Goal: Transaction & Acquisition: Purchase product/service

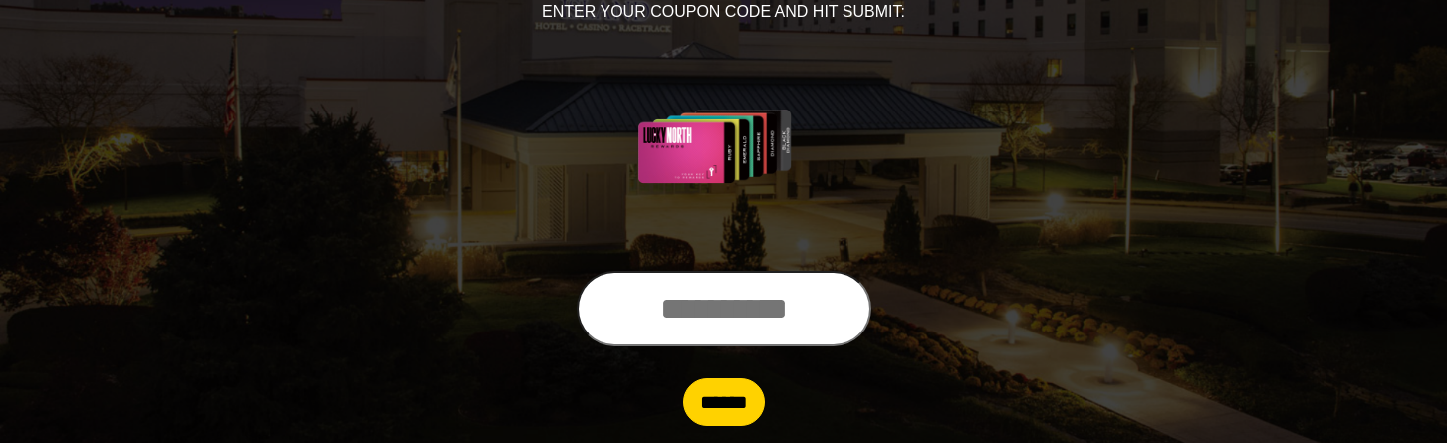
scroll to position [352, 0]
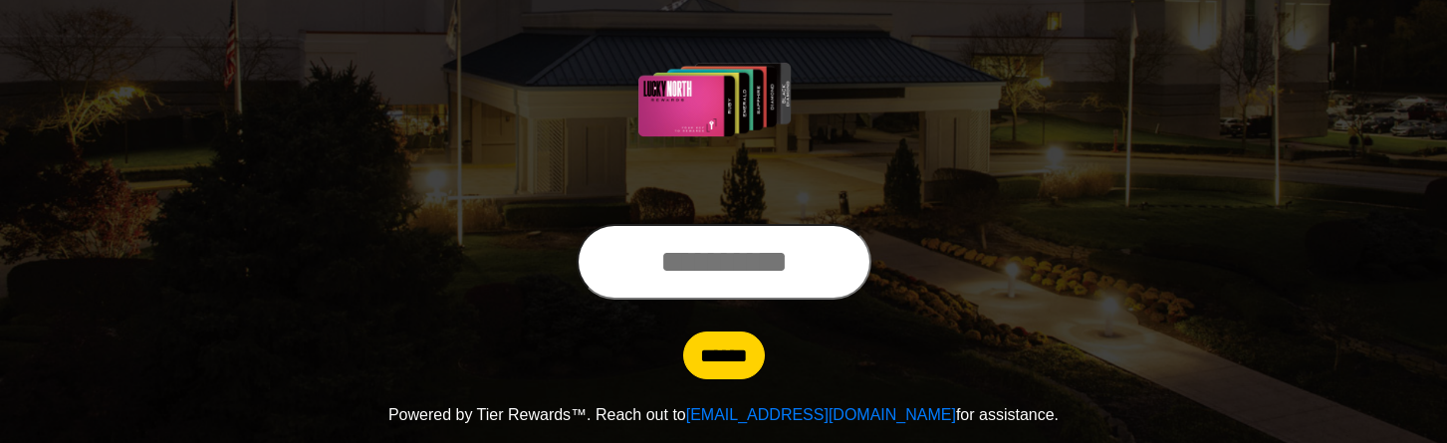
click at [692, 281] on input "text" at bounding box center [724, 262] width 295 height 76
type input "**********"
click at [683, 332] on input "******" at bounding box center [724, 356] width 82 height 48
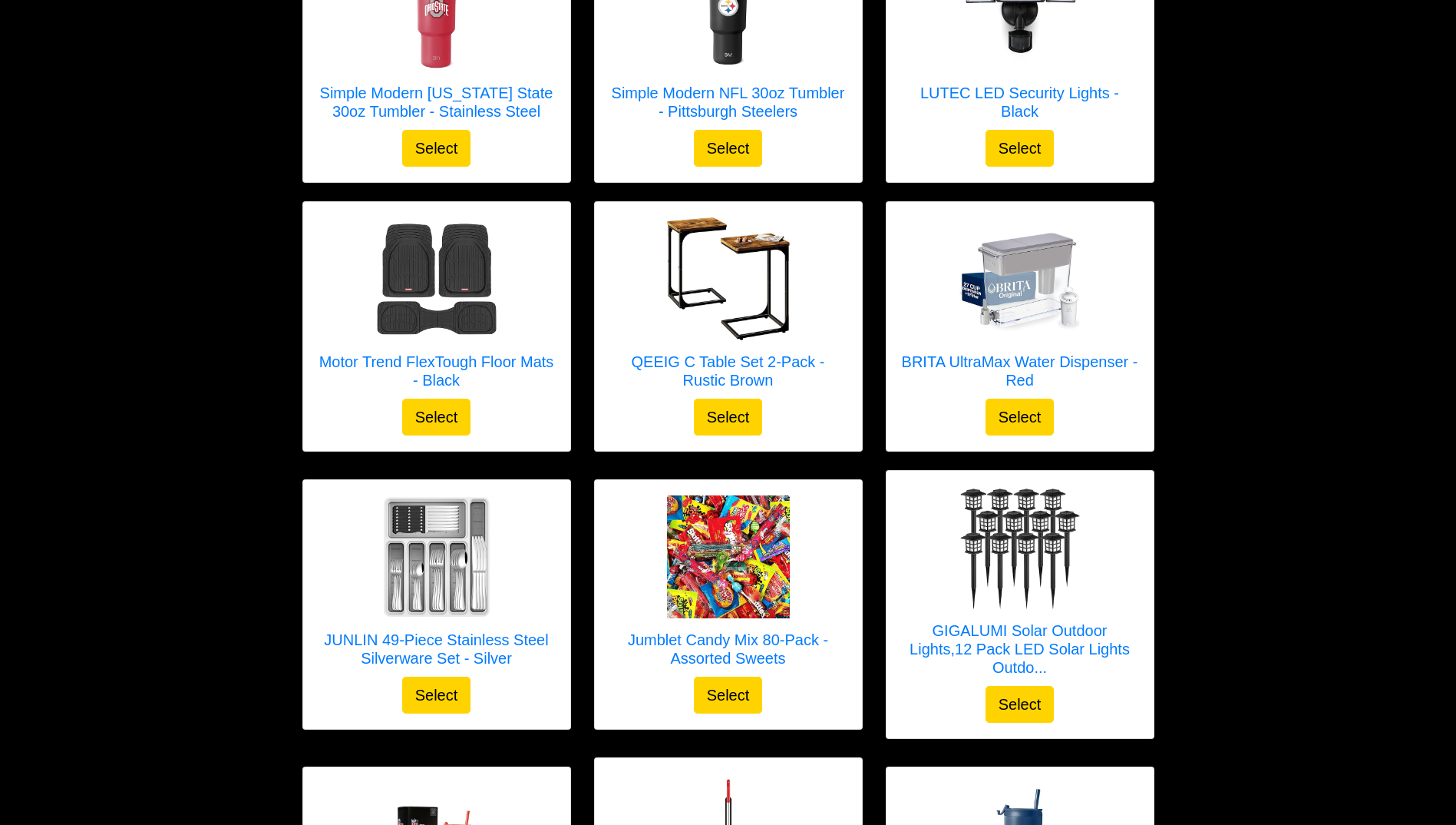
scroll to position [590, 0]
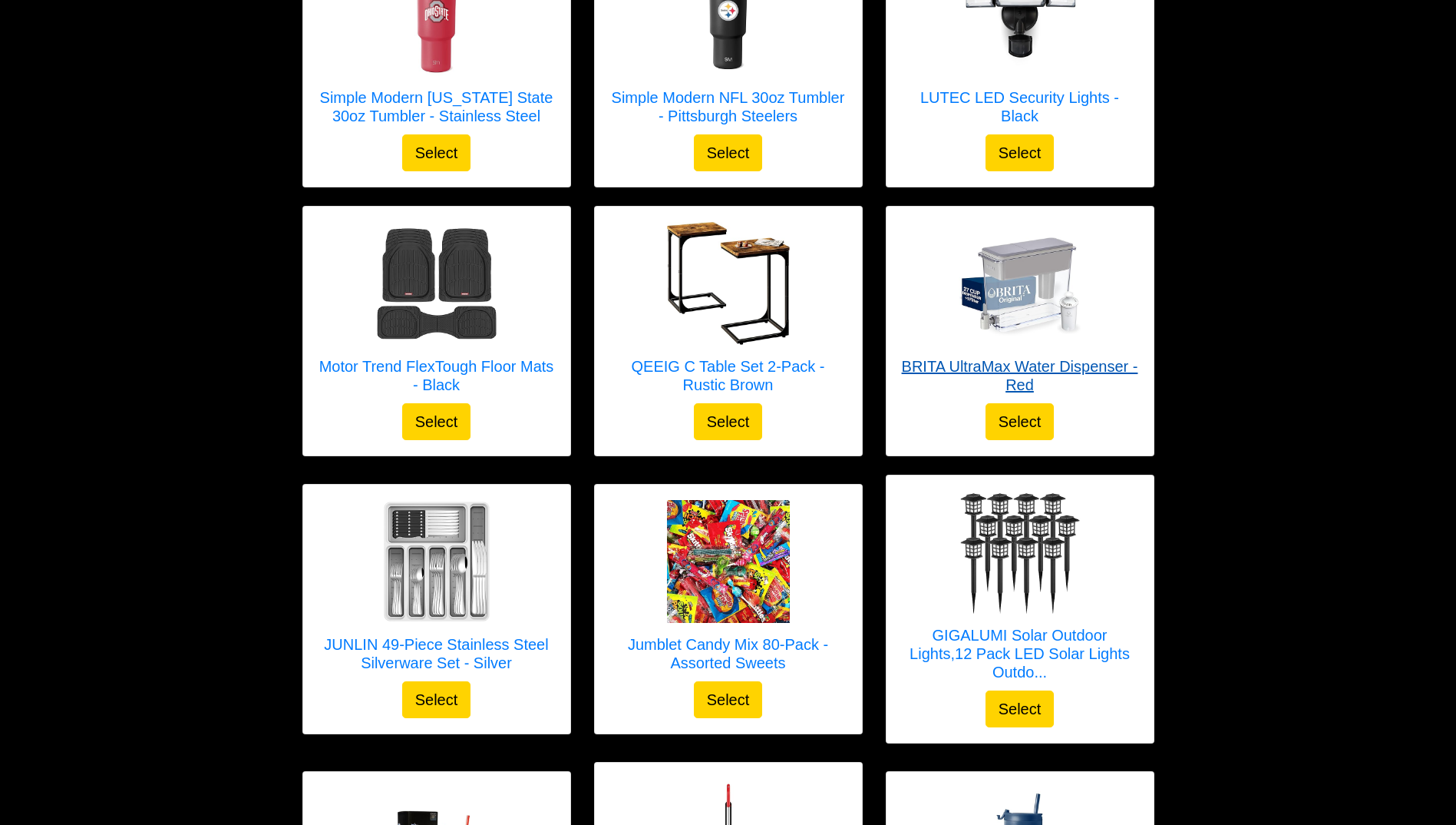
click at [1017, 305] on img at bounding box center [1020, 283] width 123 height 123
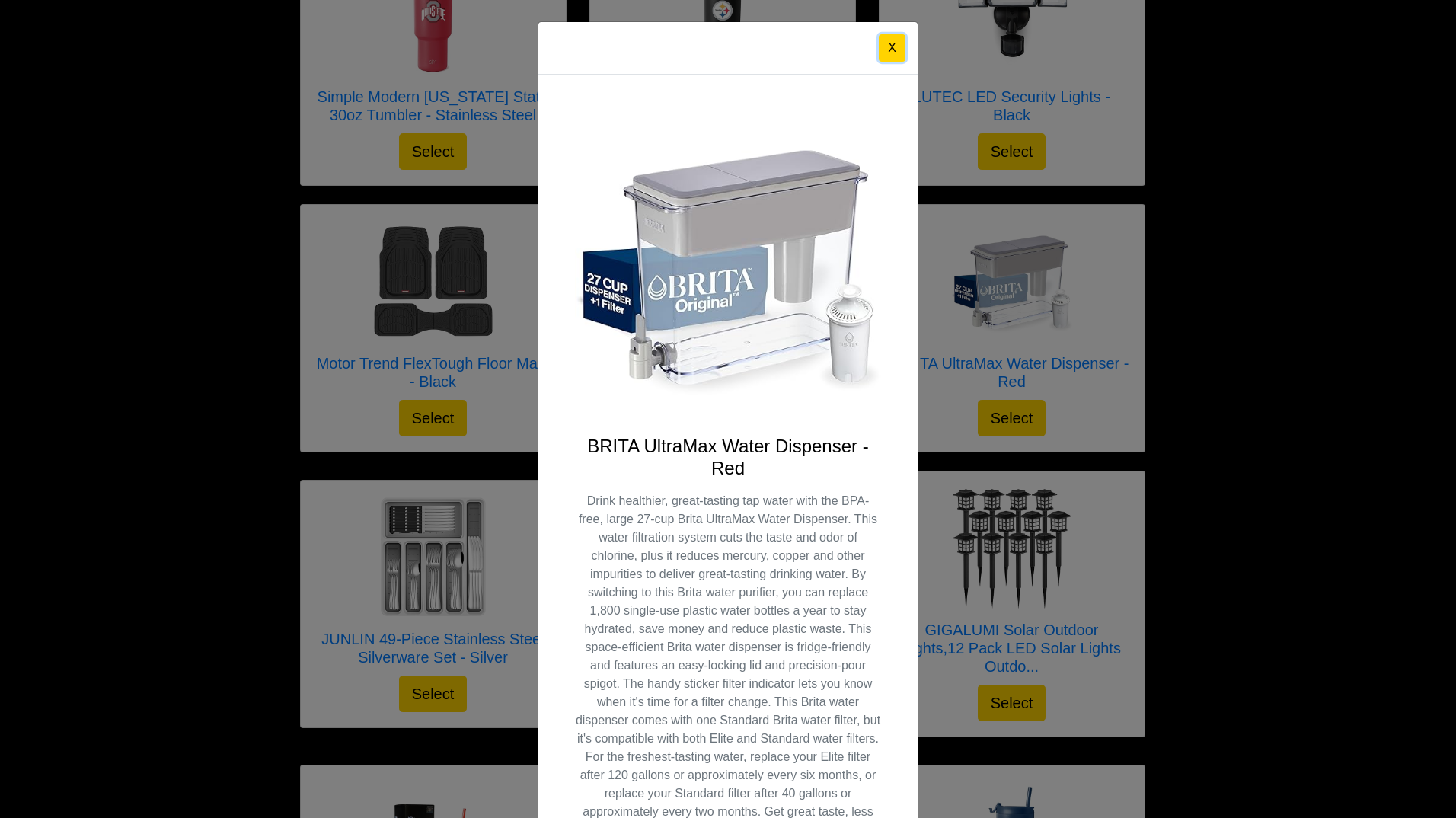
click at [879, 51] on button "X" at bounding box center [892, 48] width 27 height 28
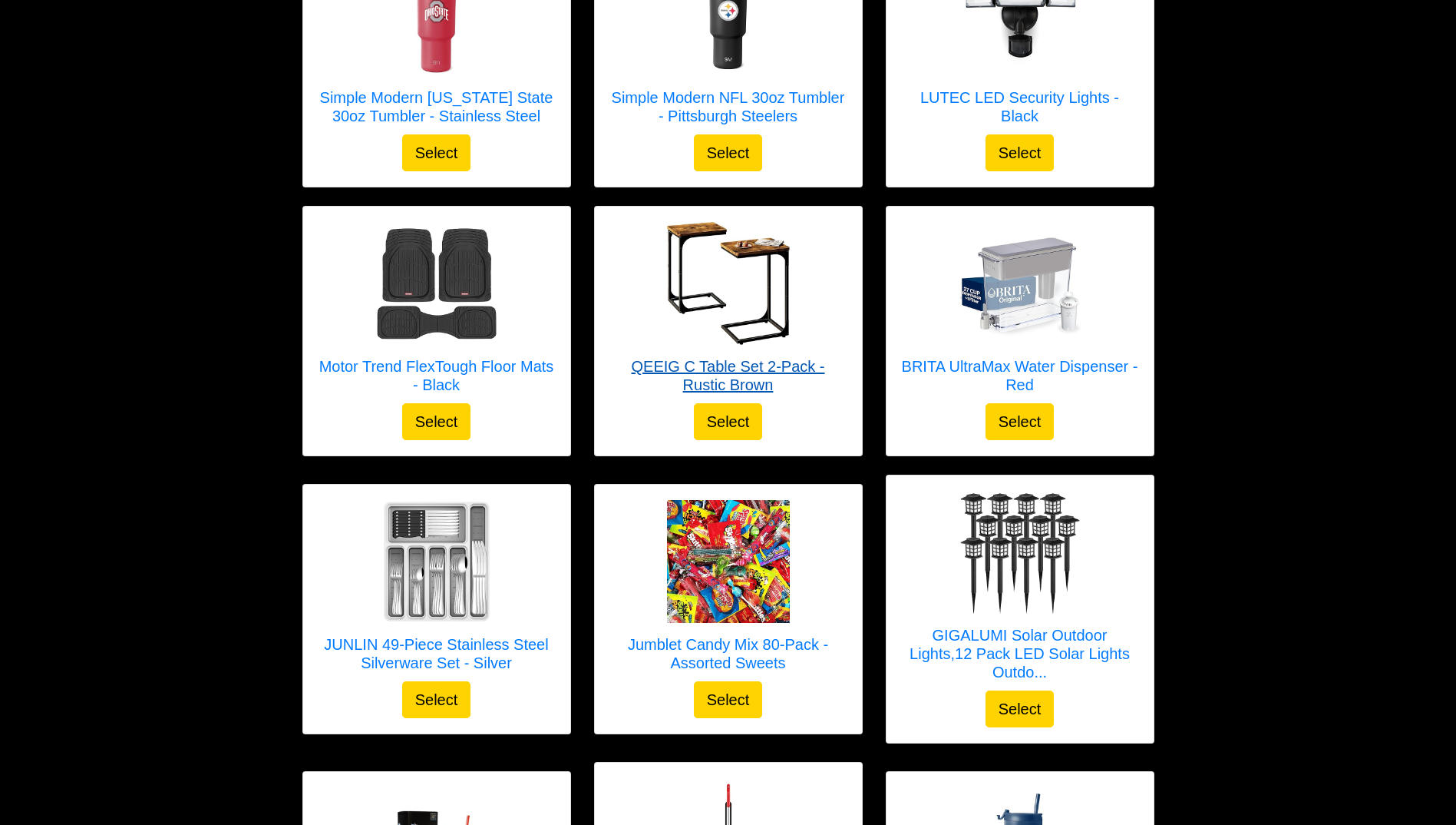
click at [704, 279] on img at bounding box center [728, 283] width 123 height 123
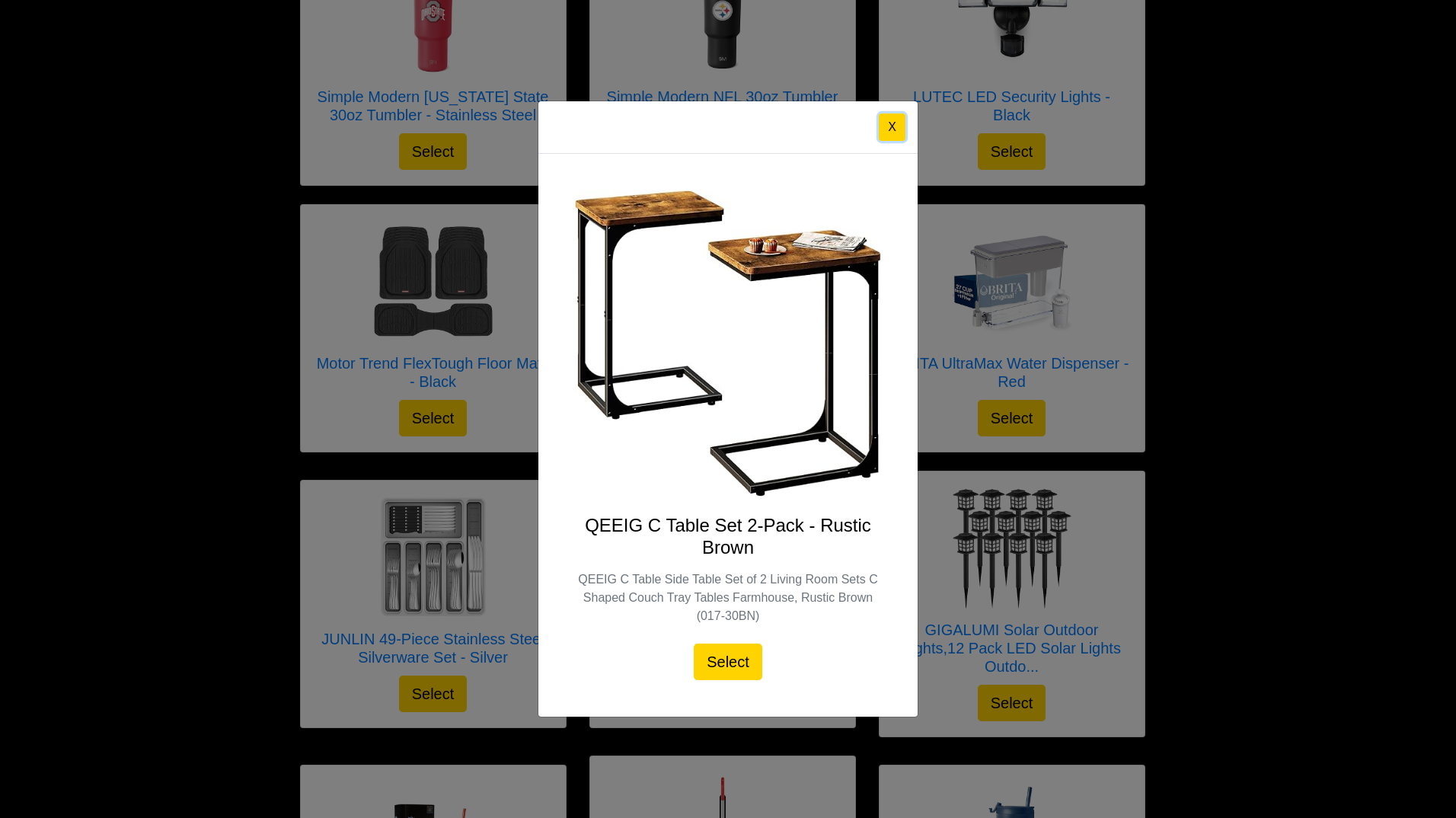
click at [892, 125] on button "X" at bounding box center [892, 127] width 27 height 28
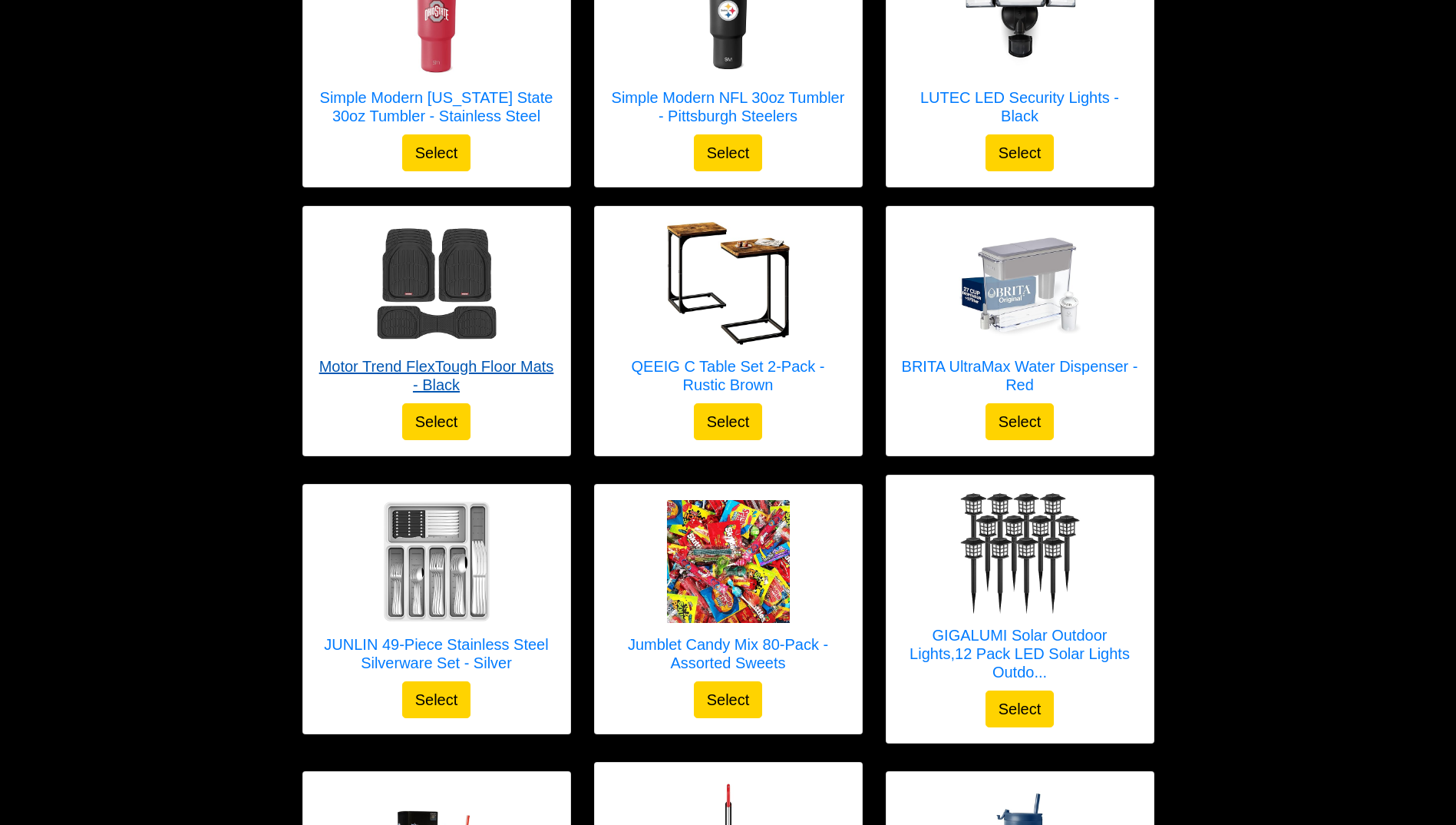
click at [452, 248] on img at bounding box center [436, 283] width 123 height 123
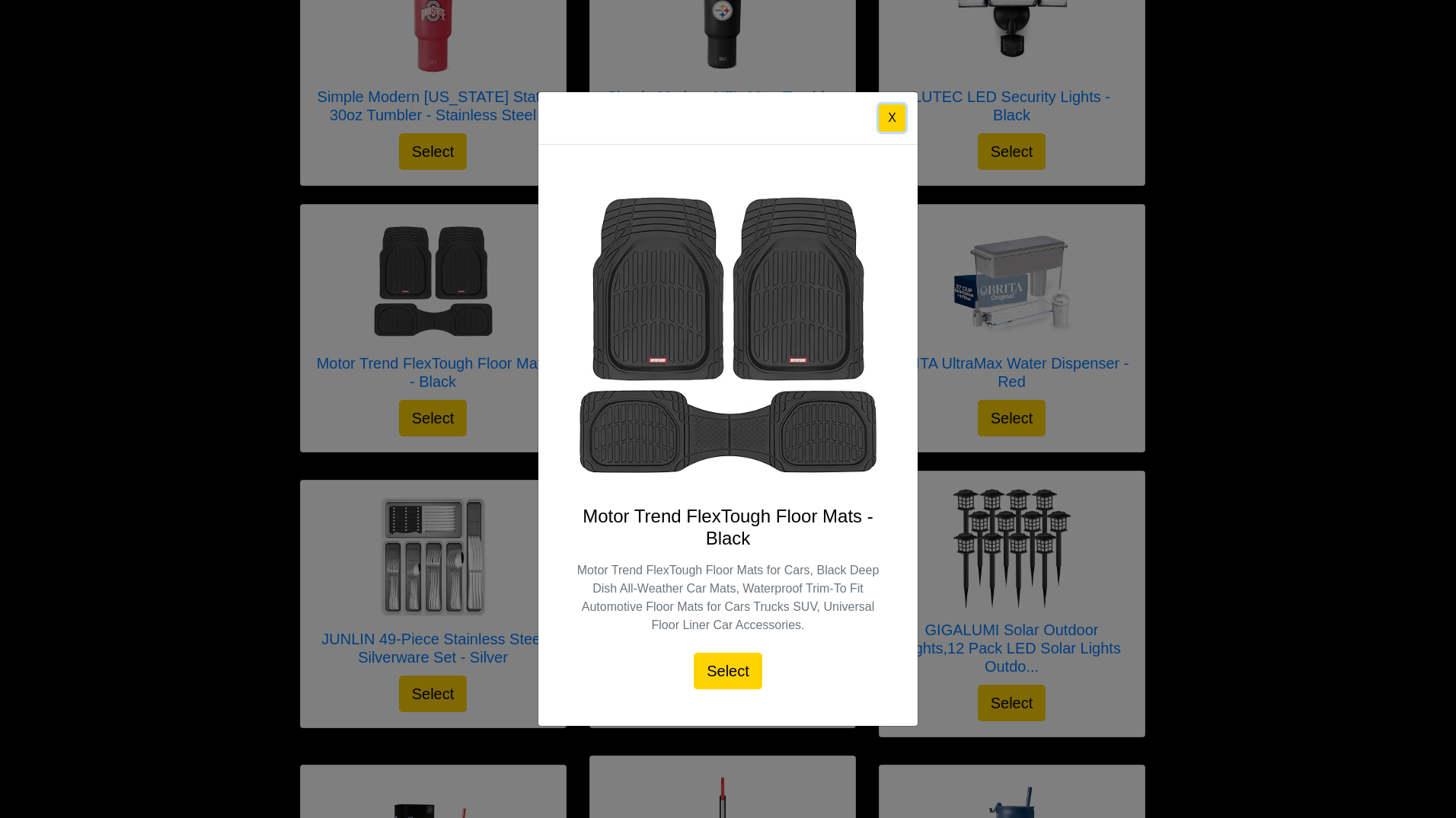
click at [899, 115] on button "X" at bounding box center [892, 118] width 27 height 28
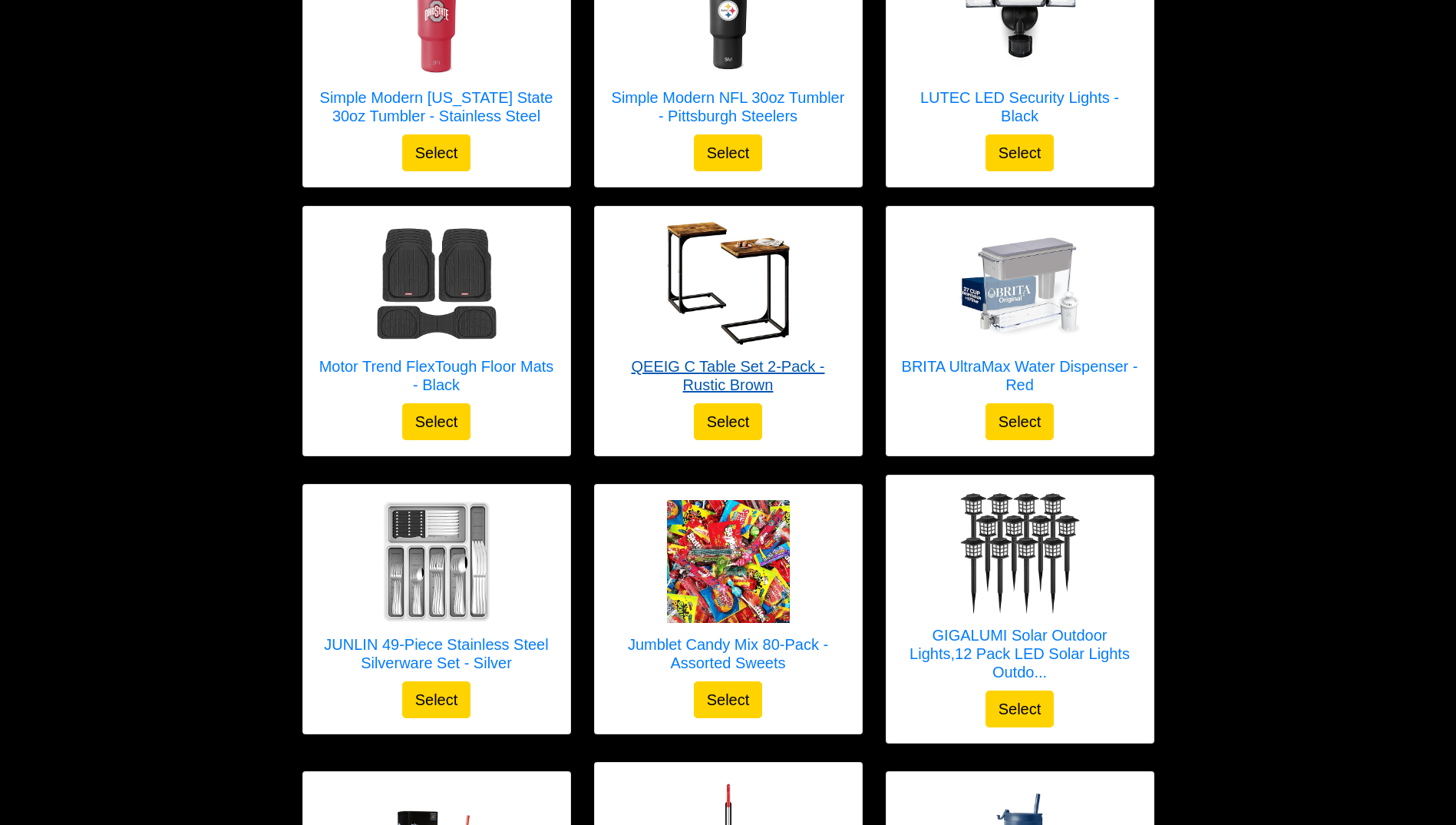
click at [793, 305] on div at bounding box center [728, 283] width 237 height 123
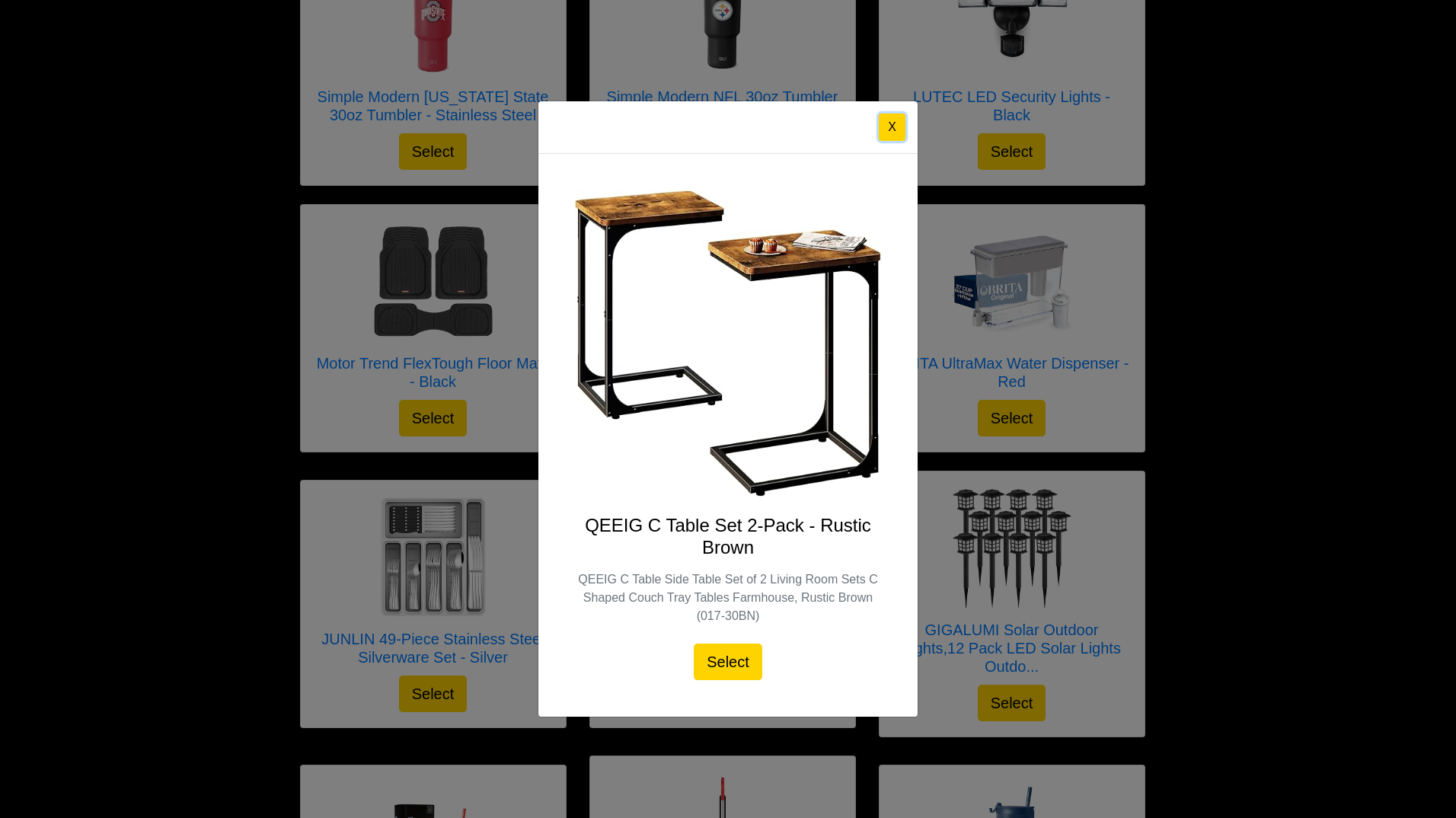
click at [890, 130] on button "X" at bounding box center [892, 127] width 27 height 28
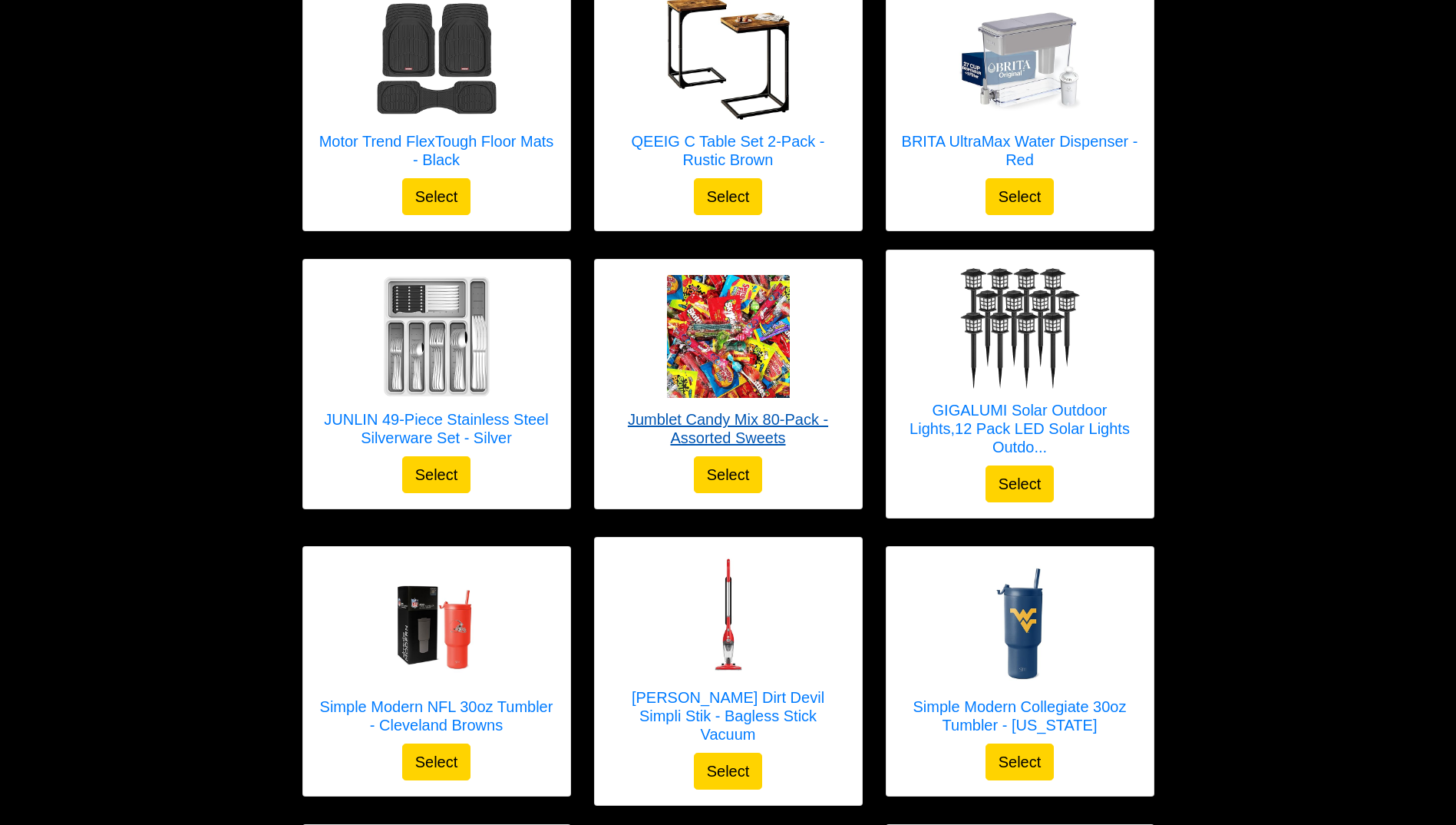
scroll to position [820, 0]
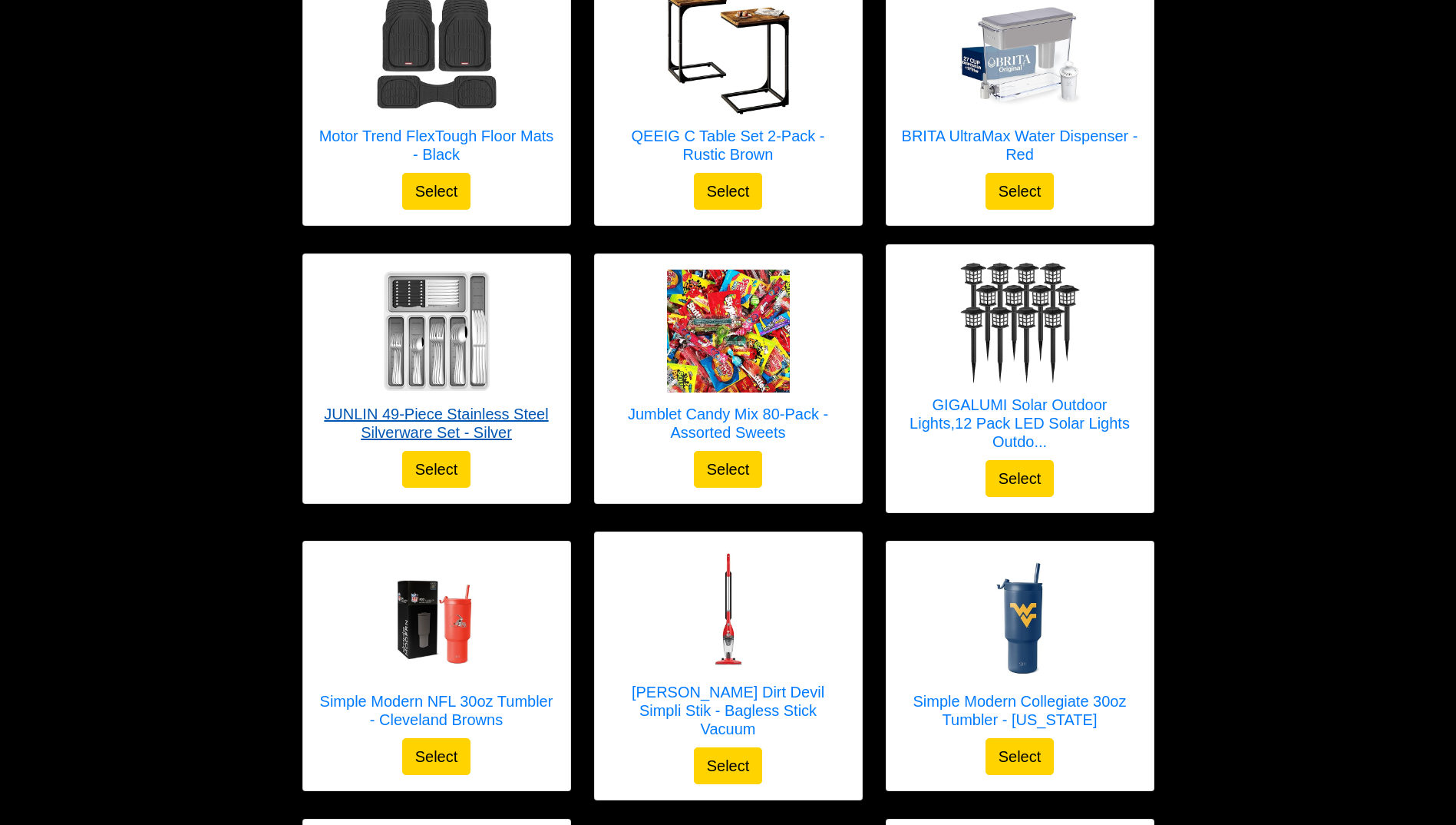
click at [401, 338] on img at bounding box center [436, 331] width 123 height 123
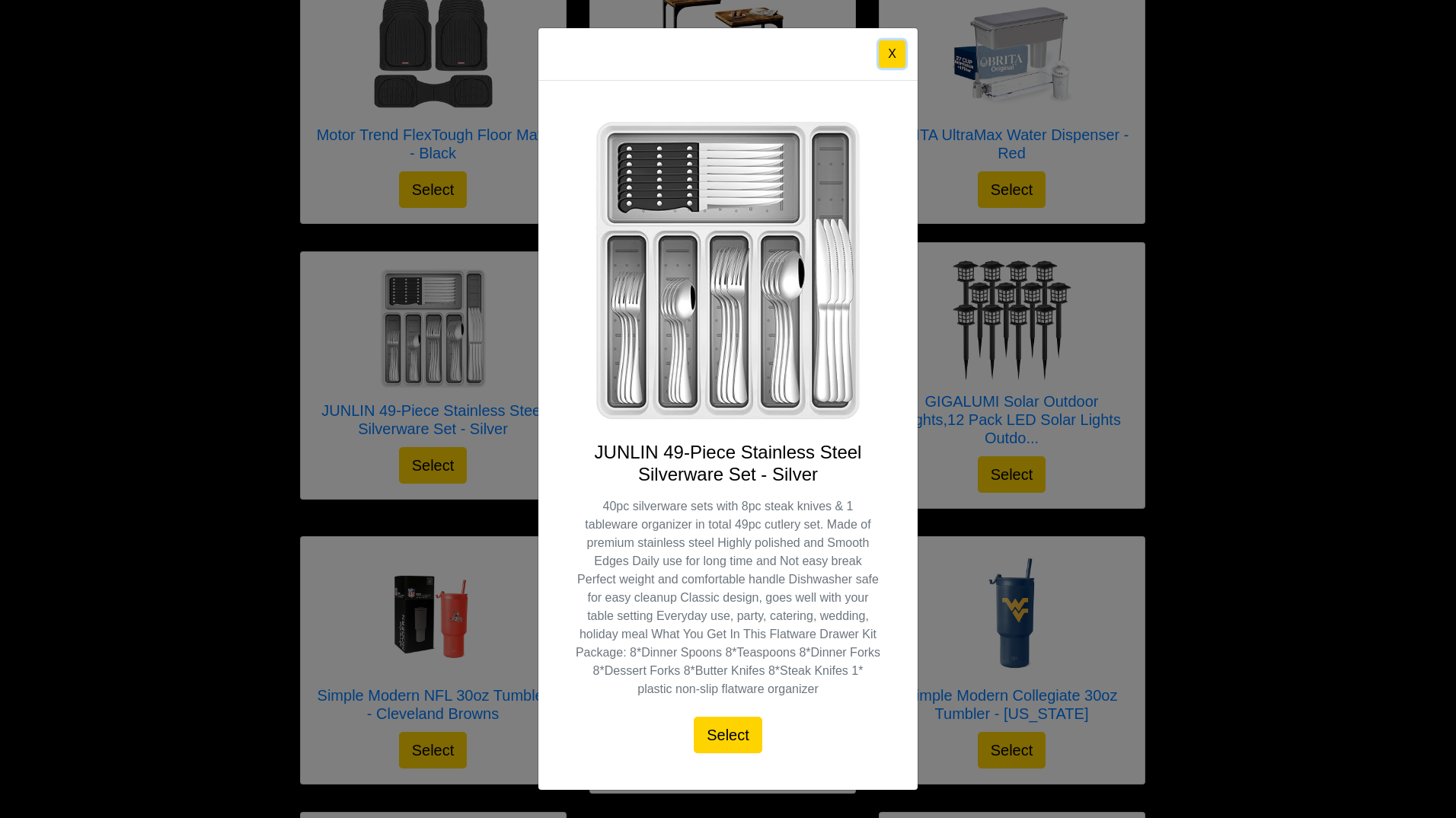
click at [895, 51] on button "X" at bounding box center [892, 54] width 27 height 28
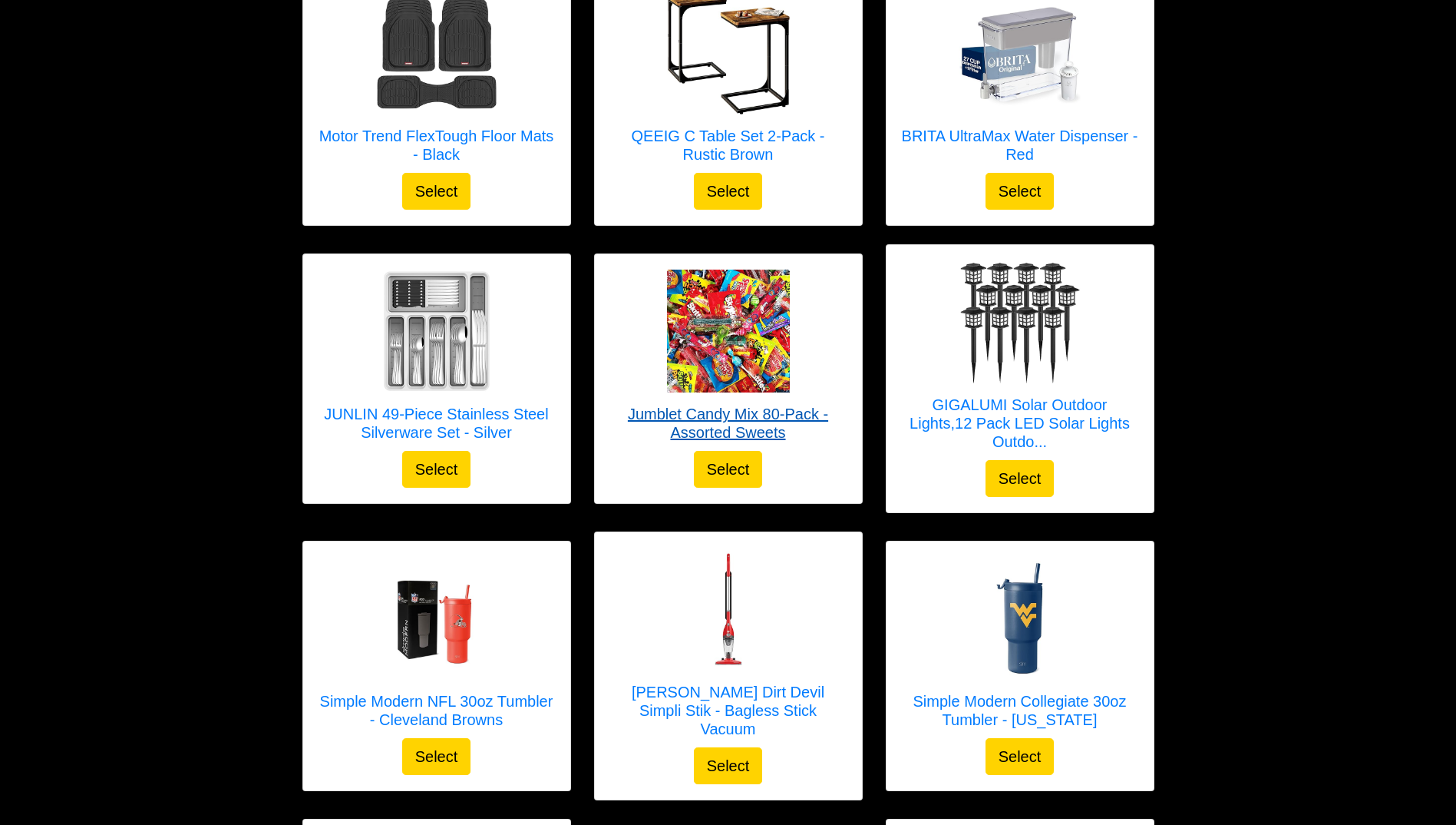
click at [740, 297] on img at bounding box center [728, 331] width 123 height 123
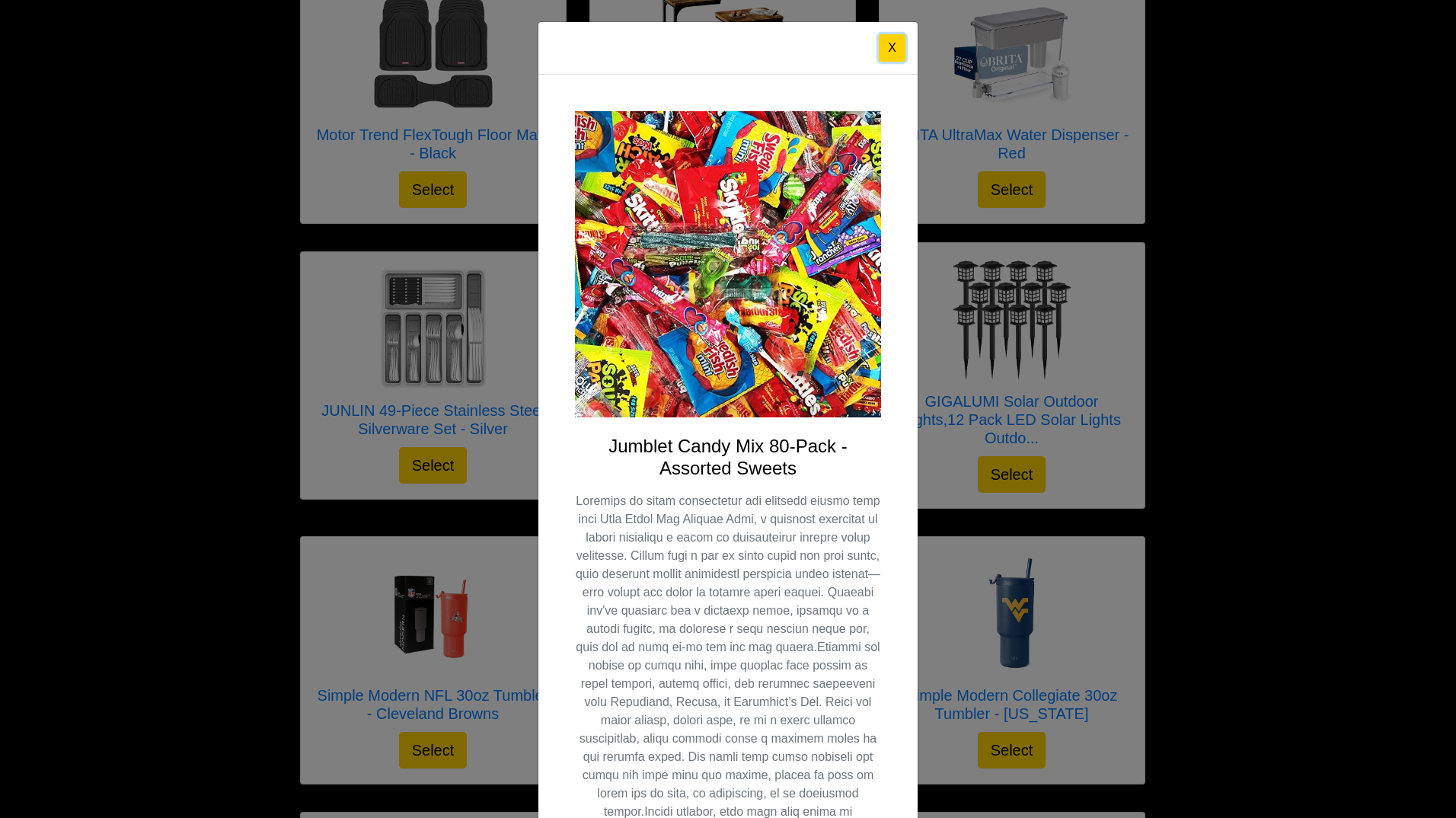
click at [879, 50] on button "X" at bounding box center [892, 48] width 27 height 28
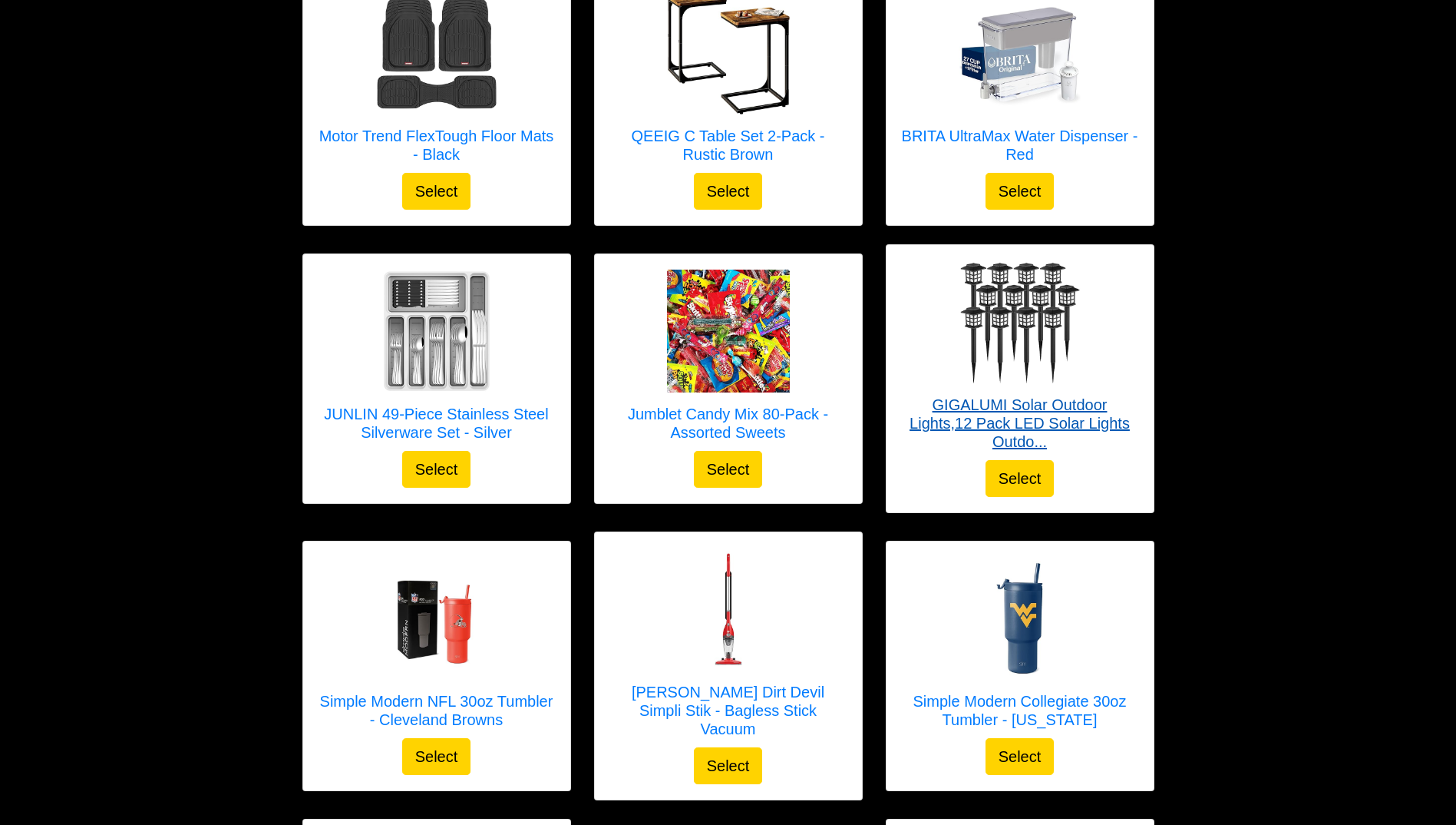
click at [1034, 313] on img at bounding box center [1020, 322] width 123 height 123
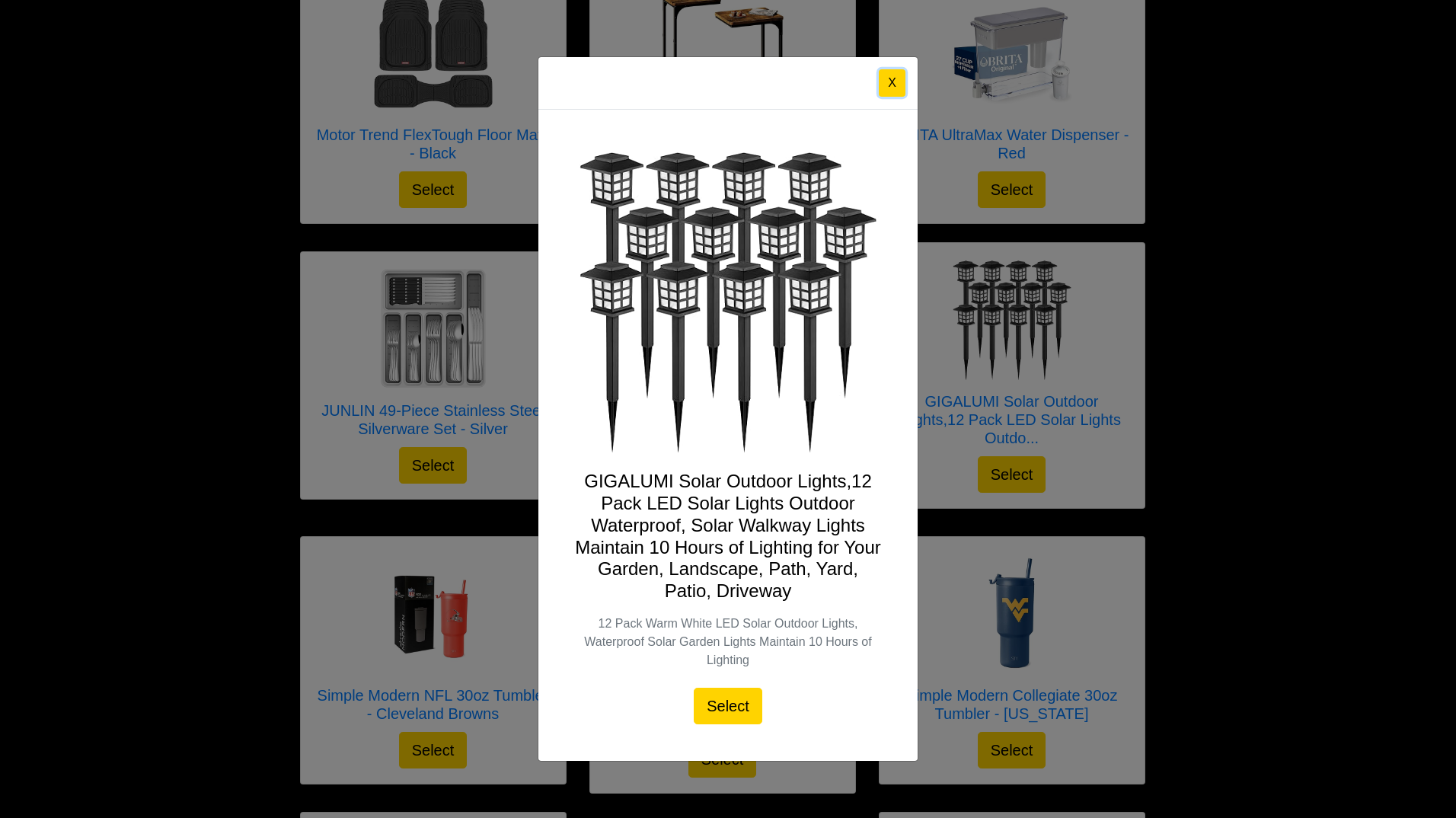
click at [890, 76] on button "X" at bounding box center [892, 83] width 27 height 28
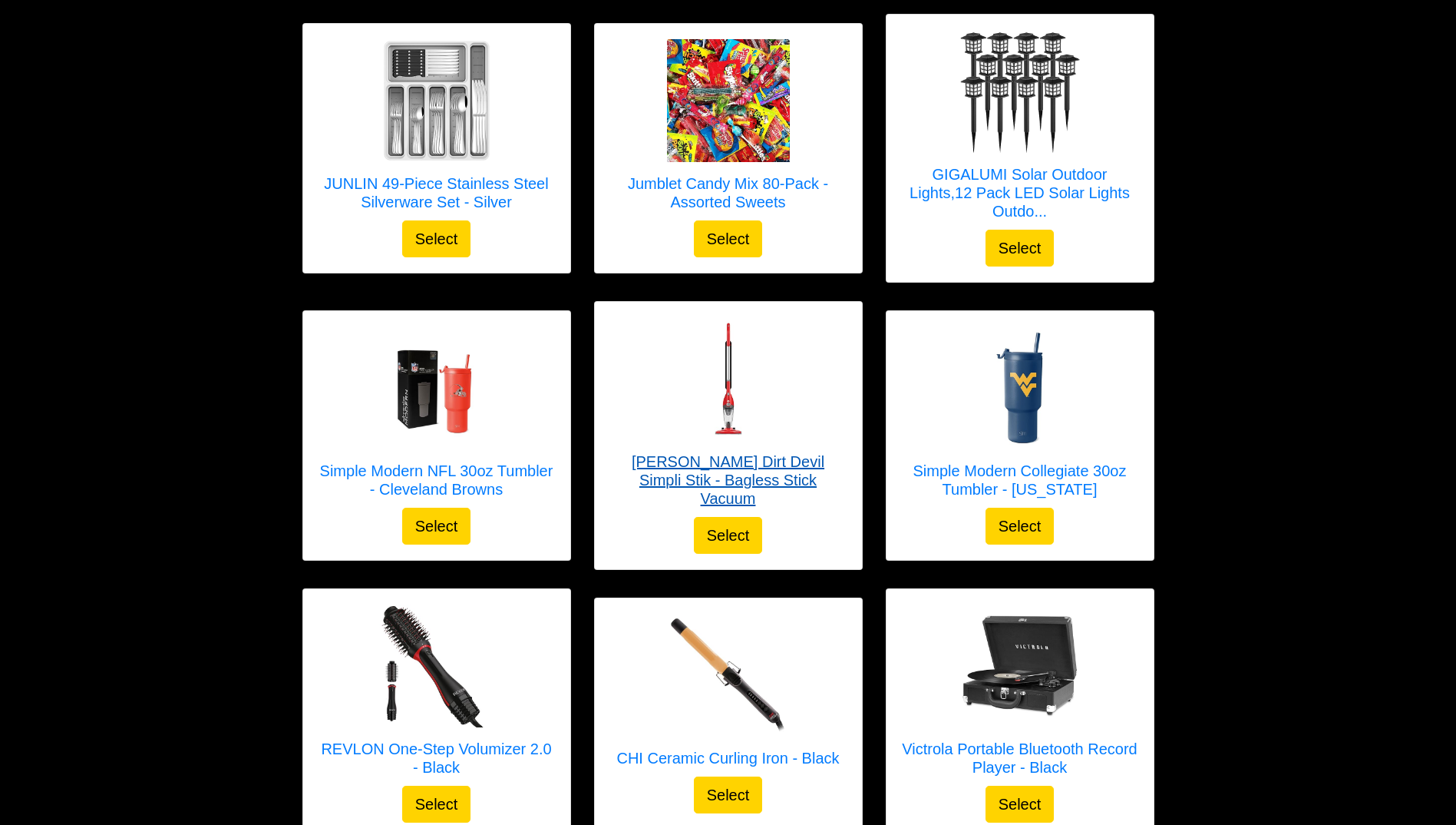
scroll to position [1127, 0]
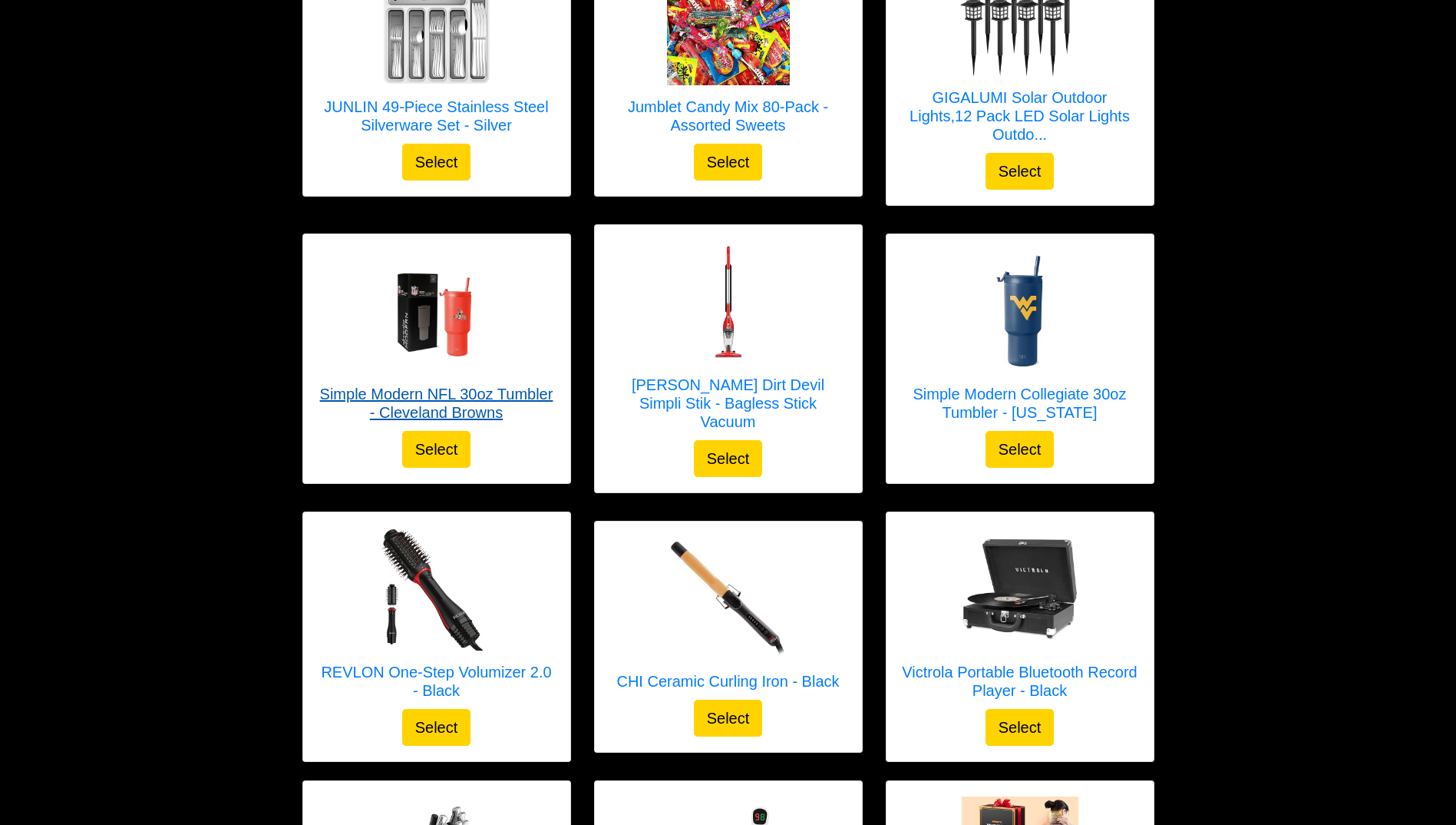
click at [459, 332] on img at bounding box center [436, 311] width 123 height 123
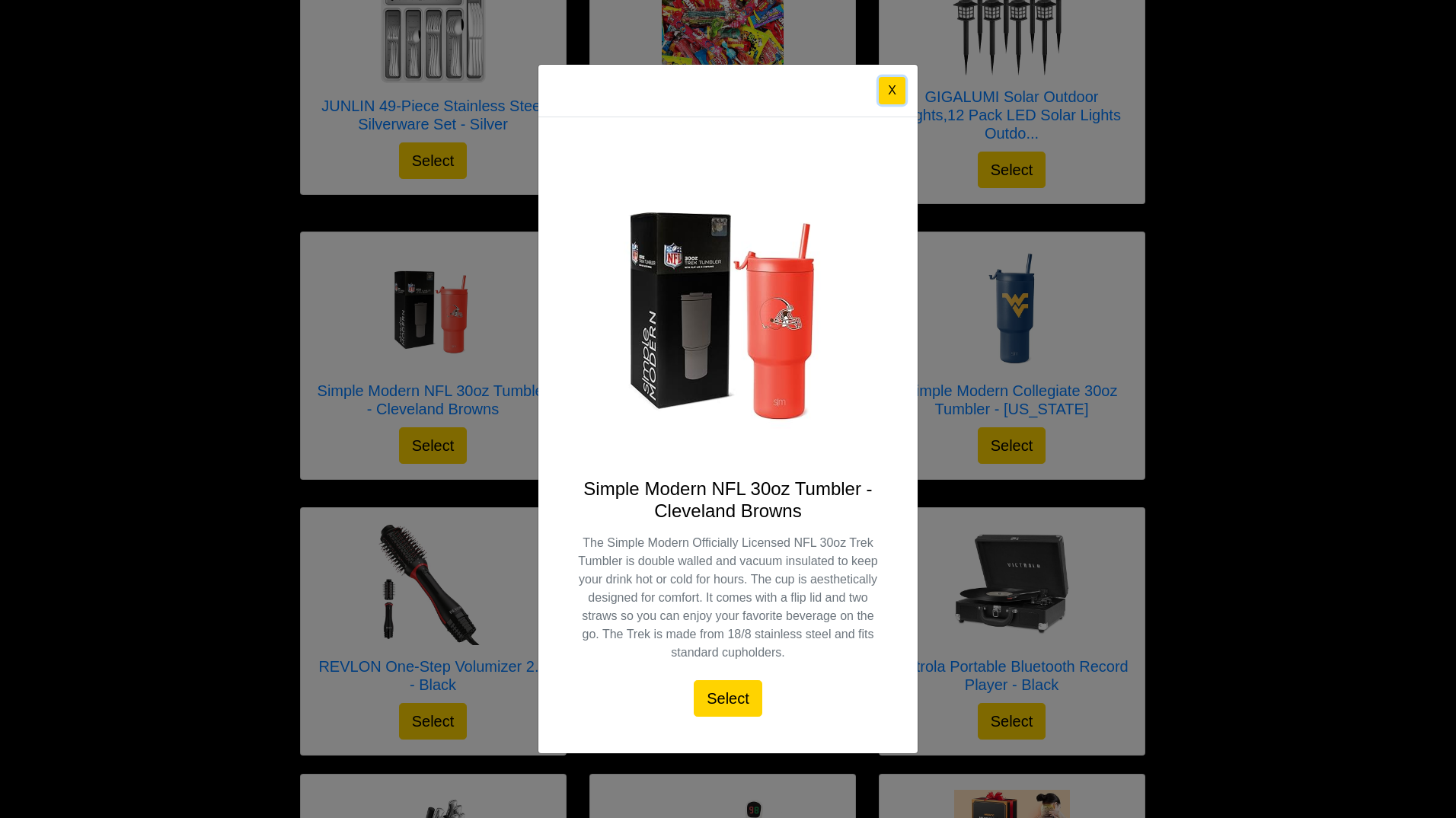
click at [881, 86] on button "X" at bounding box center [892, 91] width 27 height 28
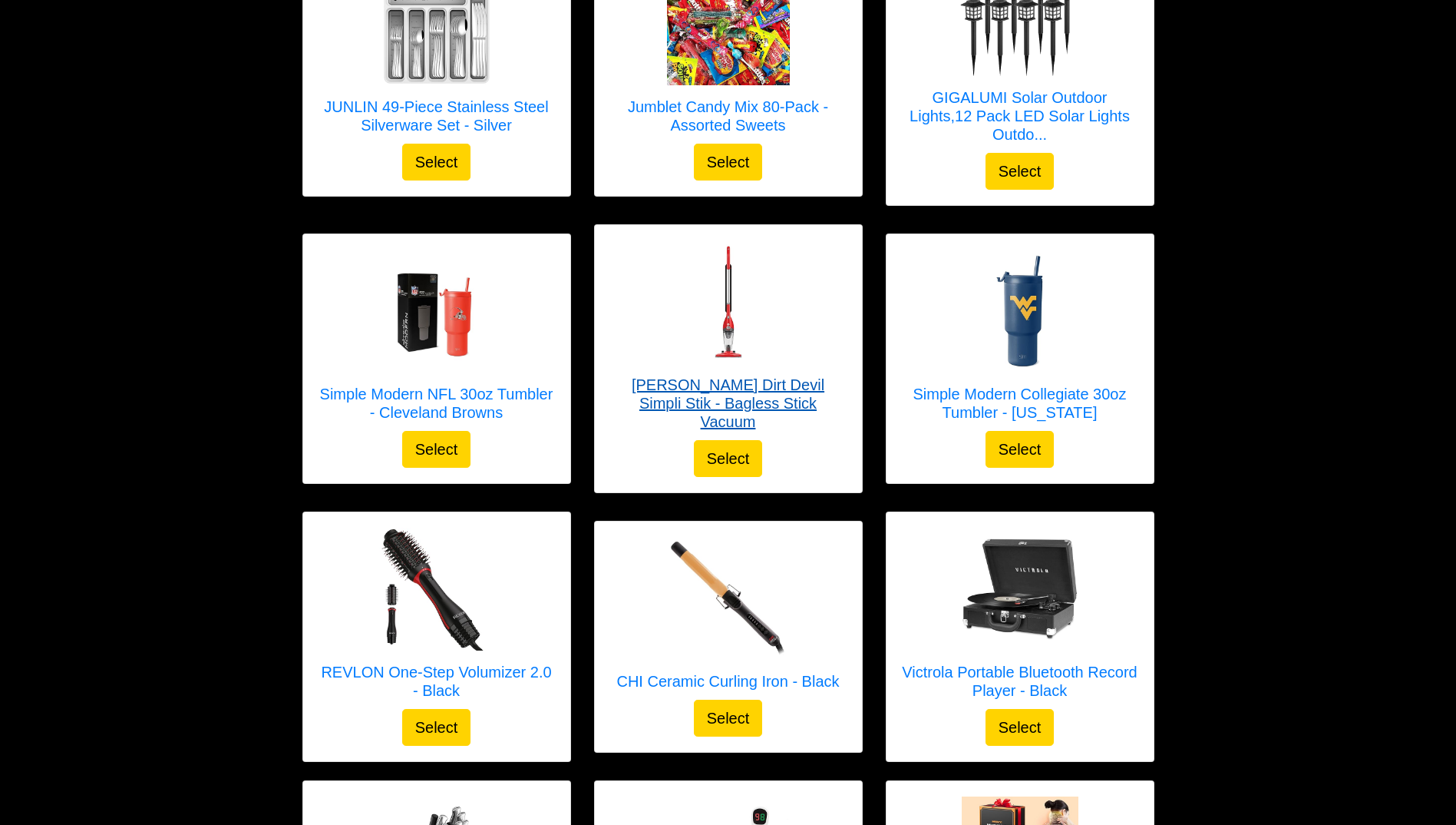
click at [795, 318] on div at bounding box center [728, 301] width 237 height 123
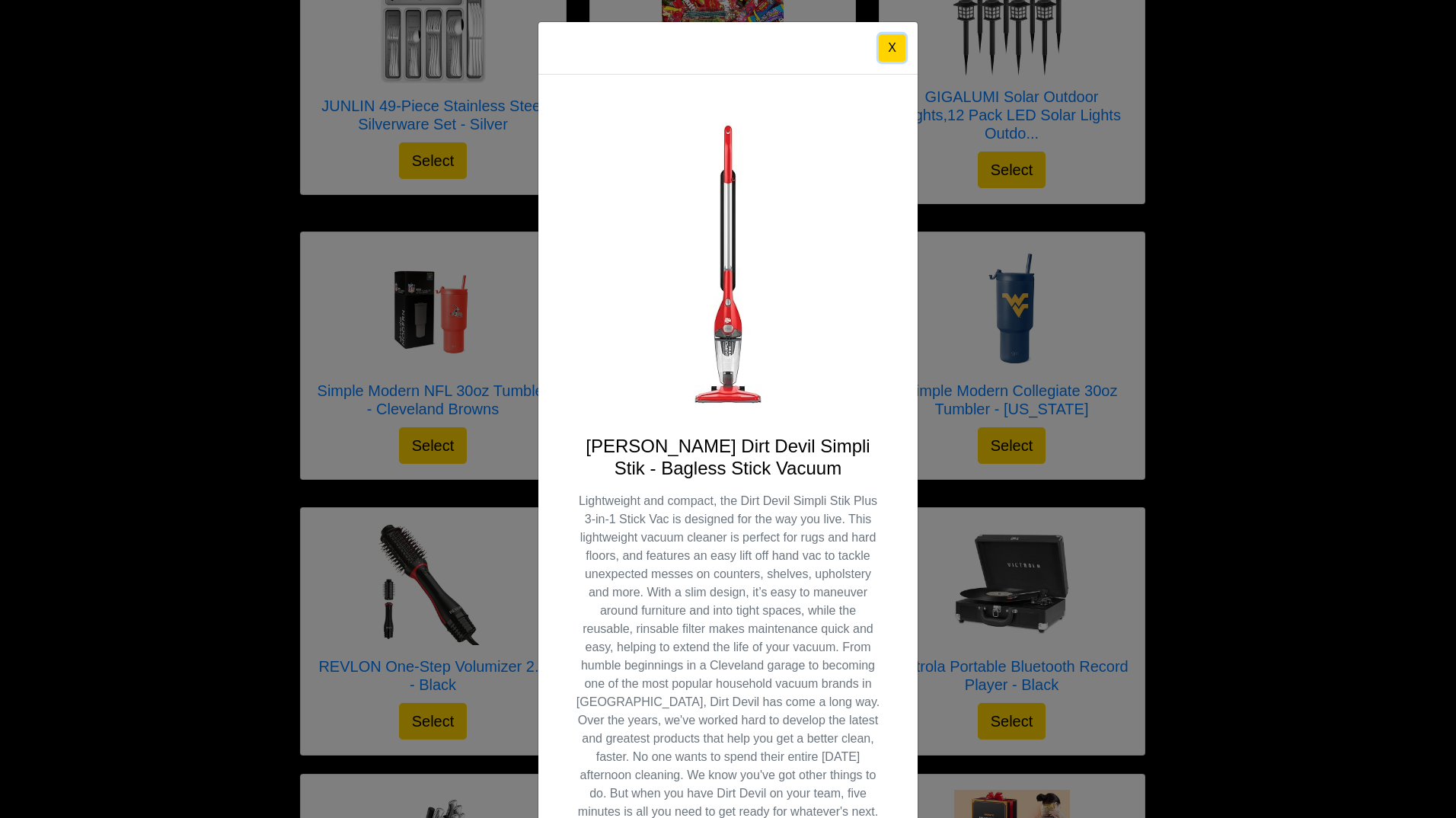
click at [886, 51] on button "X" at bounding box center [892, 48] width 27 height 28
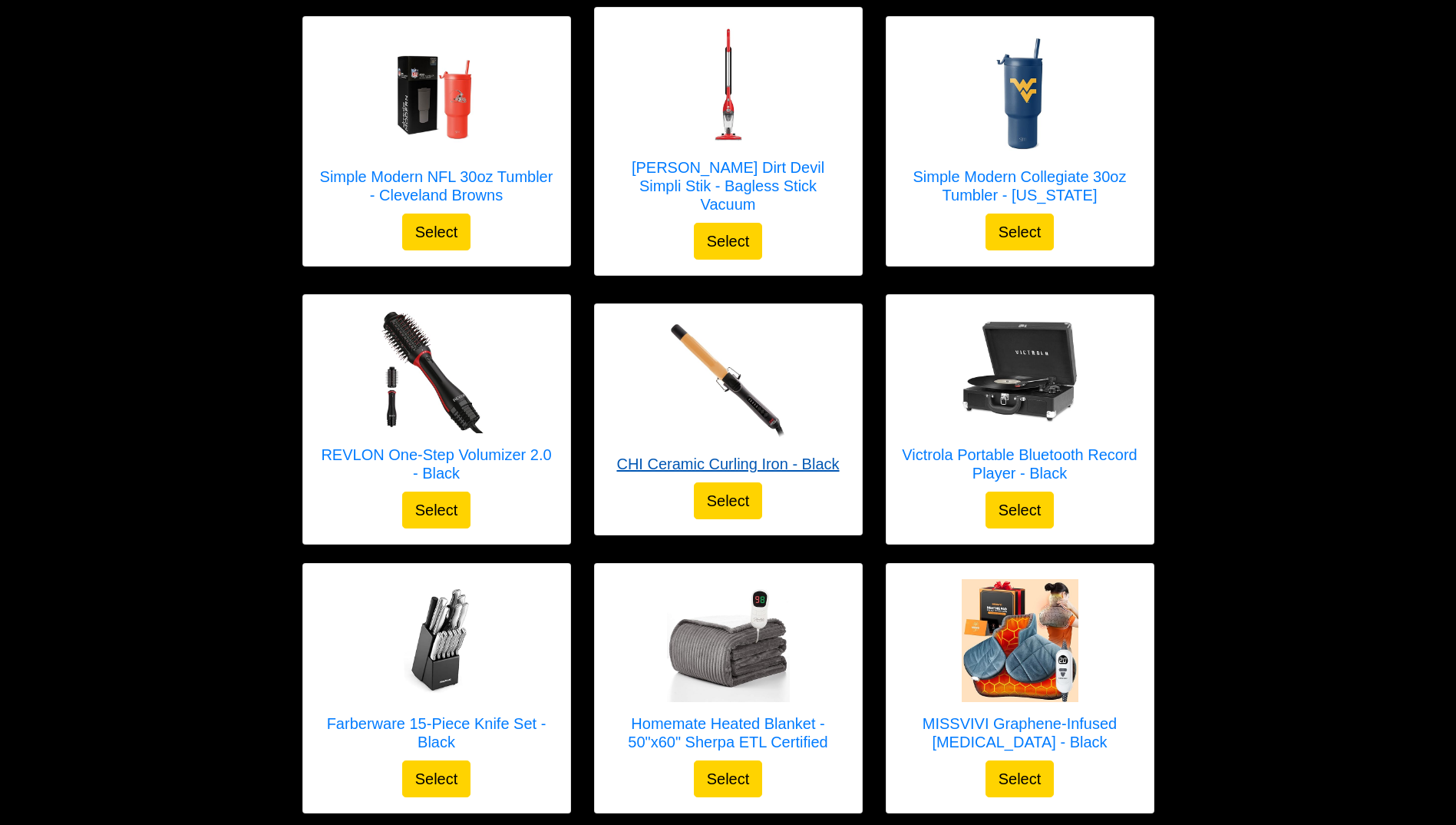
scroll to position [1358, 0]
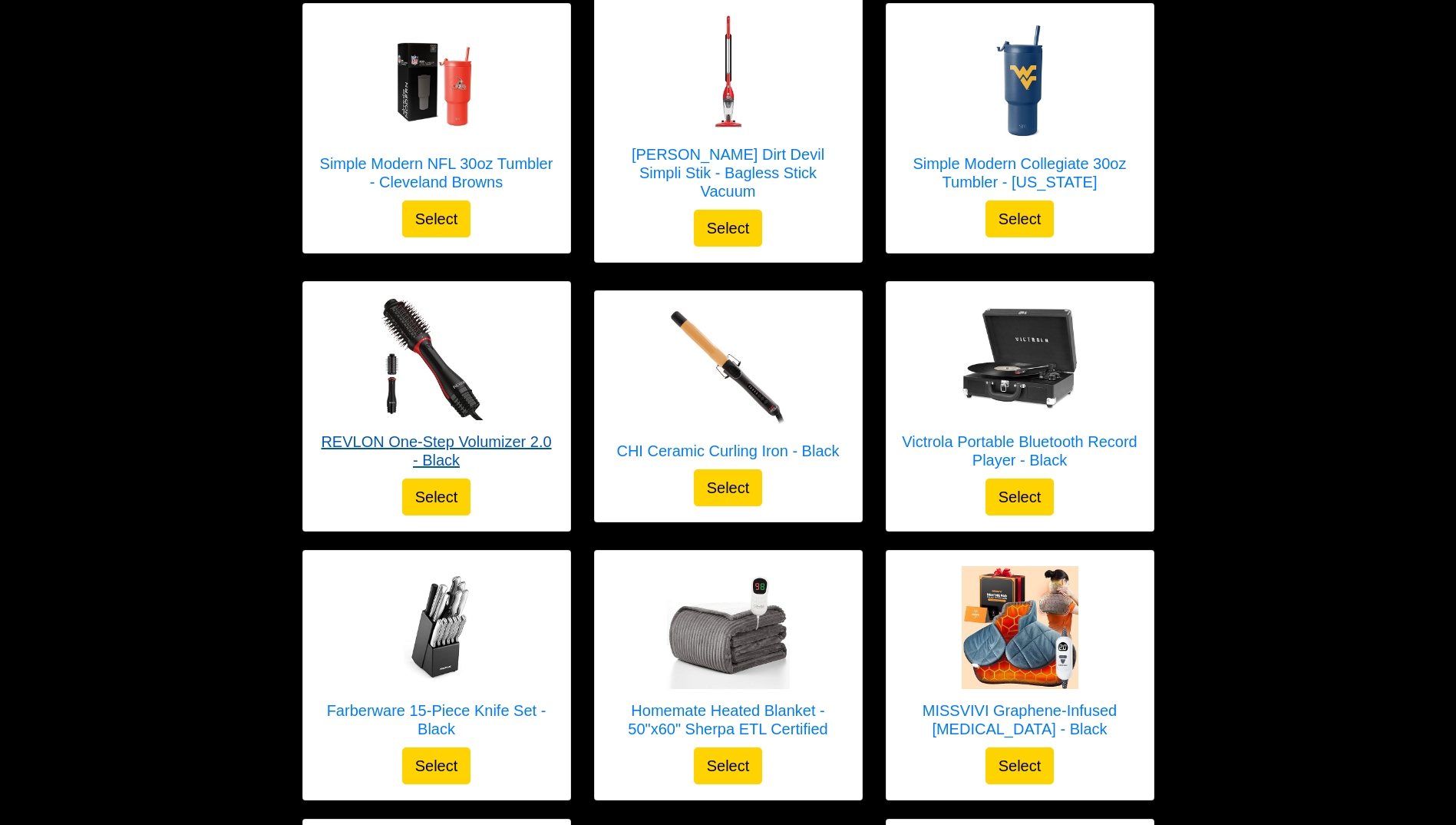
click at [437, 339] on img at bounding box center [436, 358] width 123 height 123
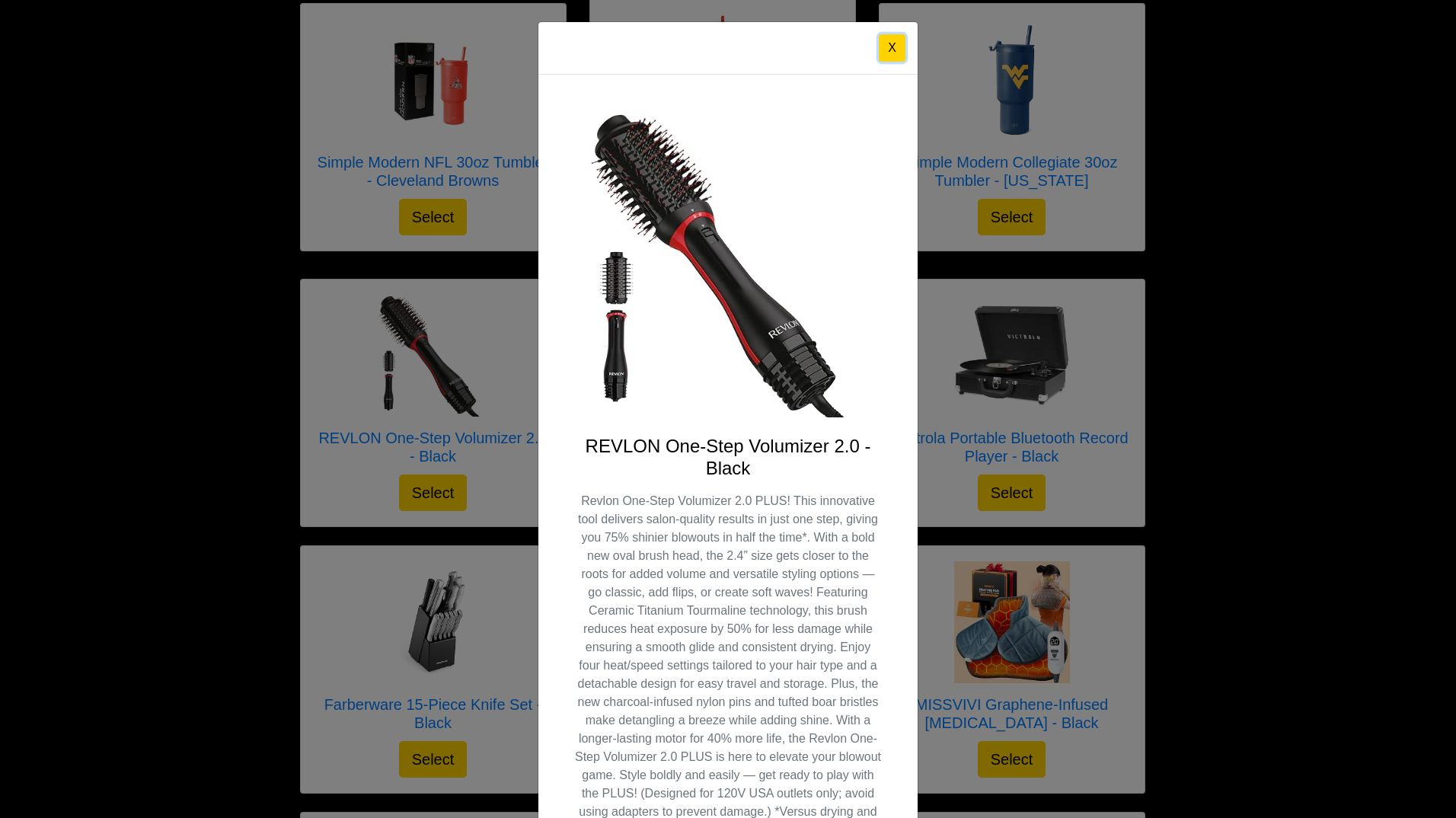
click at [888, 41] on button "X" at bounding box center [892, 48] width 27 height 28
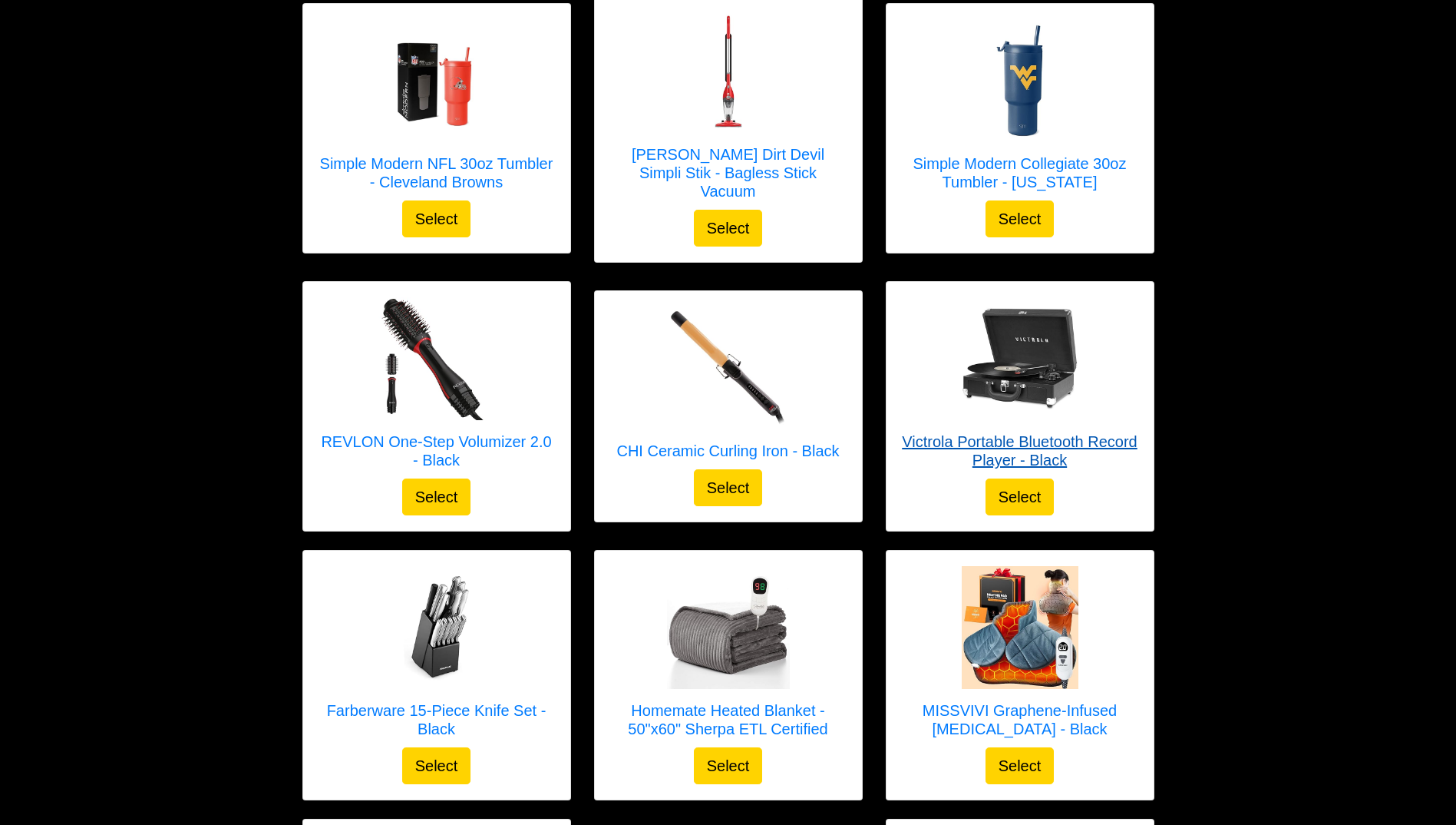
click at [1002, 341] on img at bounding box center [1020, 358] width 123 height 123
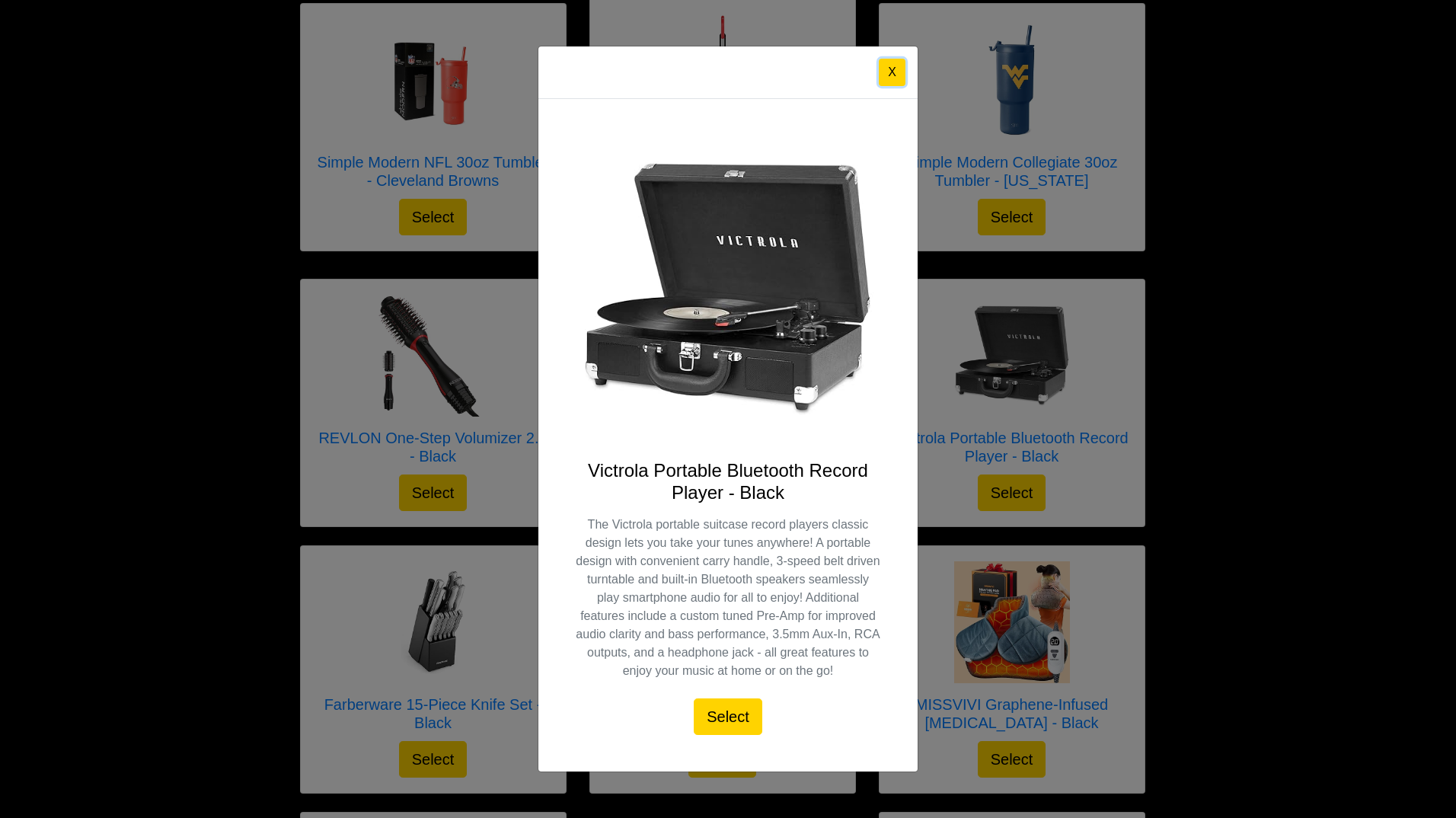
click at [889, 73] on button "X" at bounding box center [892, 73] width 27 height 28
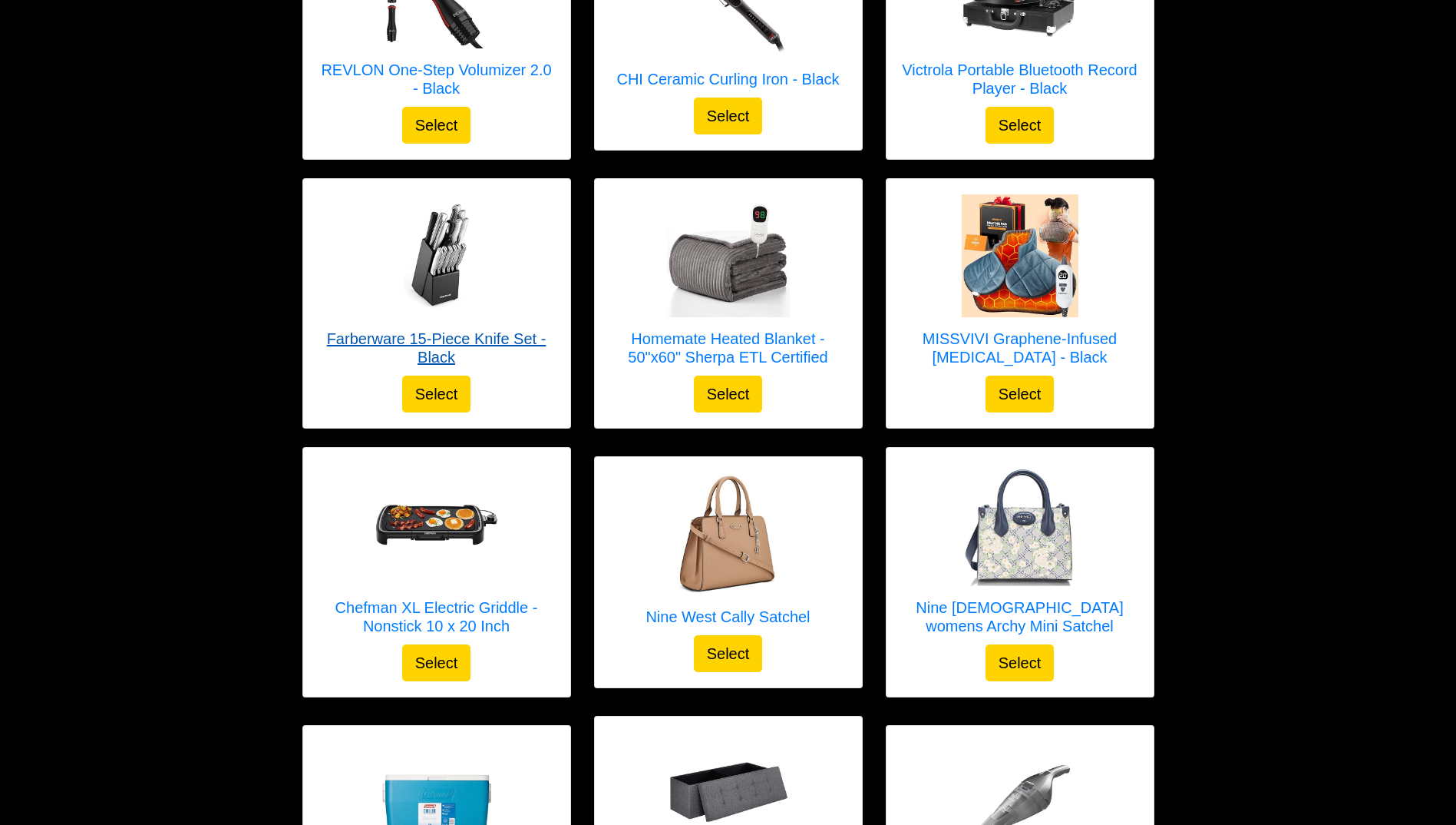
scroll to position [1742, 0]
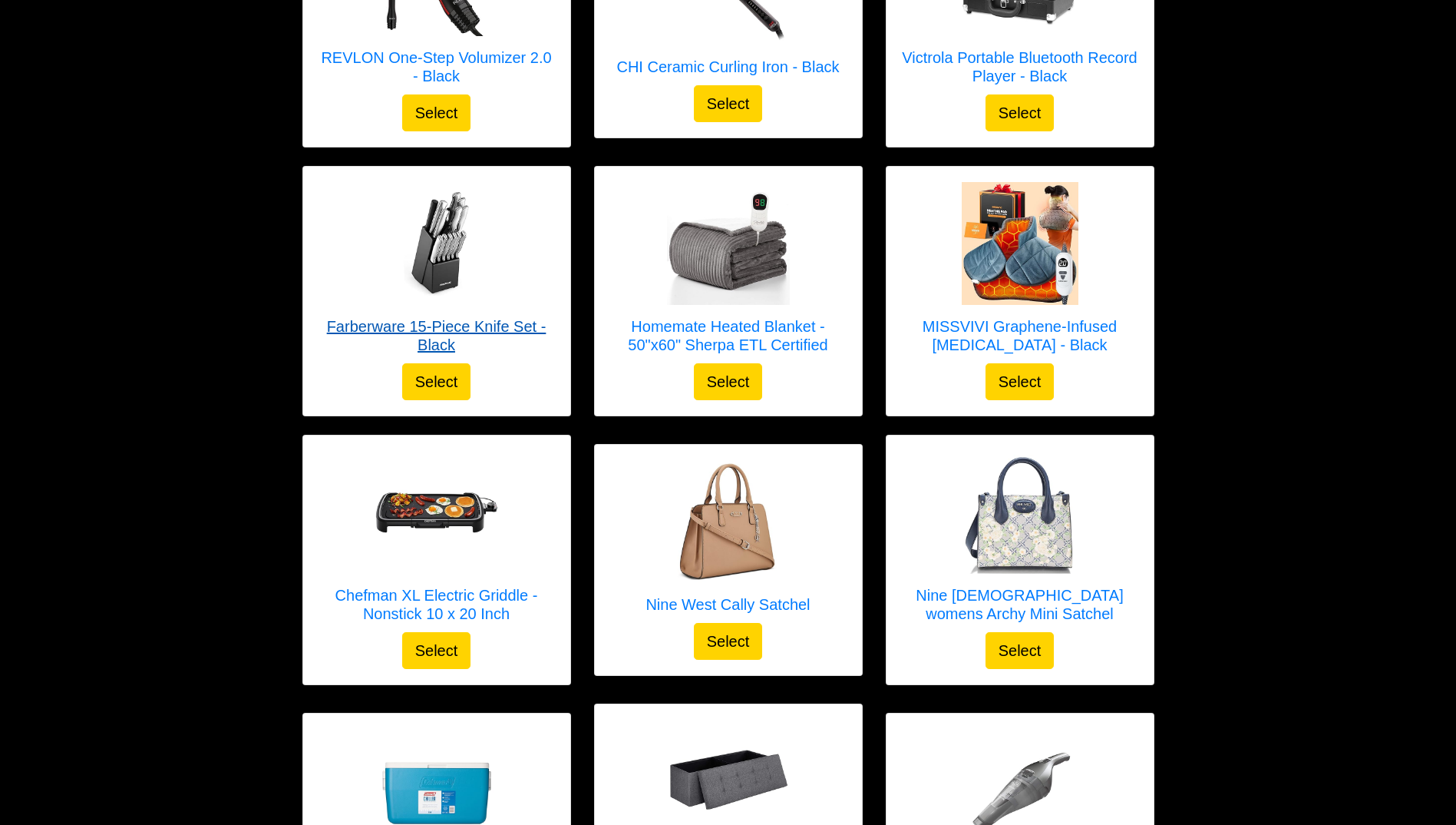
click at [439, 210] on img at bounding box center [436, 243] width 123 height 123
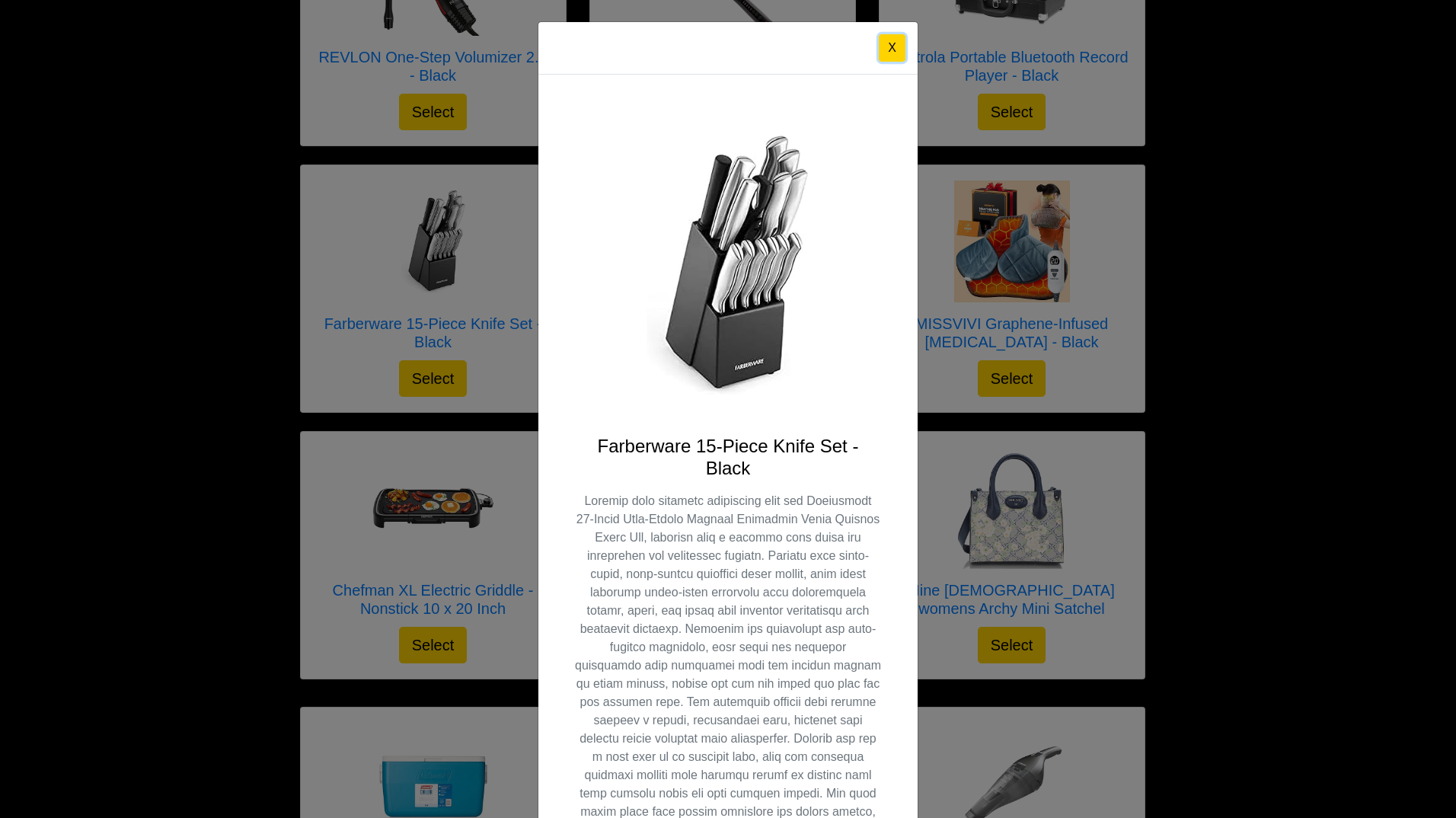
click at [879, 39] on button "X" at bounding box center [892, 48] width 27 height 28
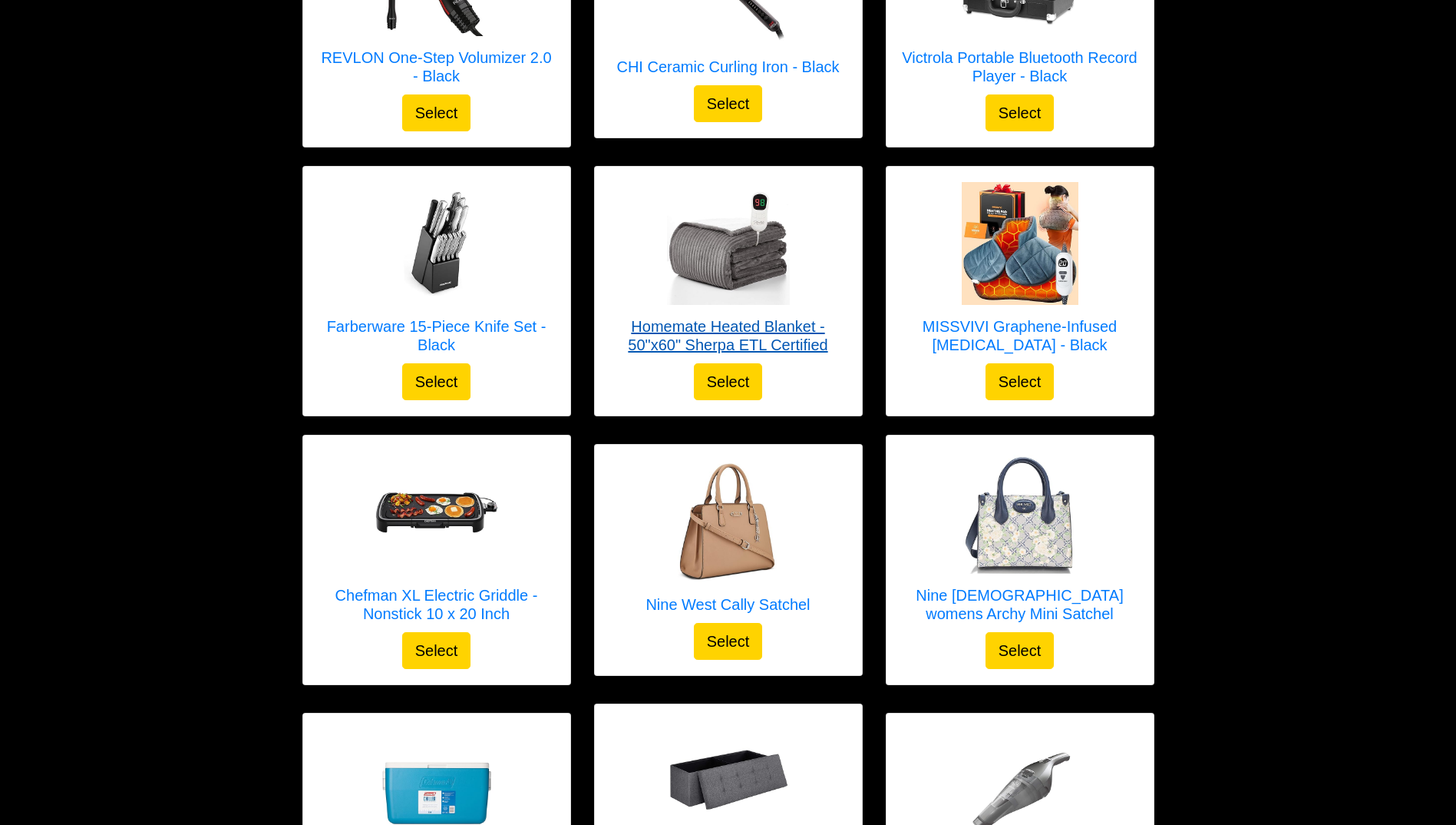
click at [815, 221] on div at bounding box center [728, 243] width 237 height 123
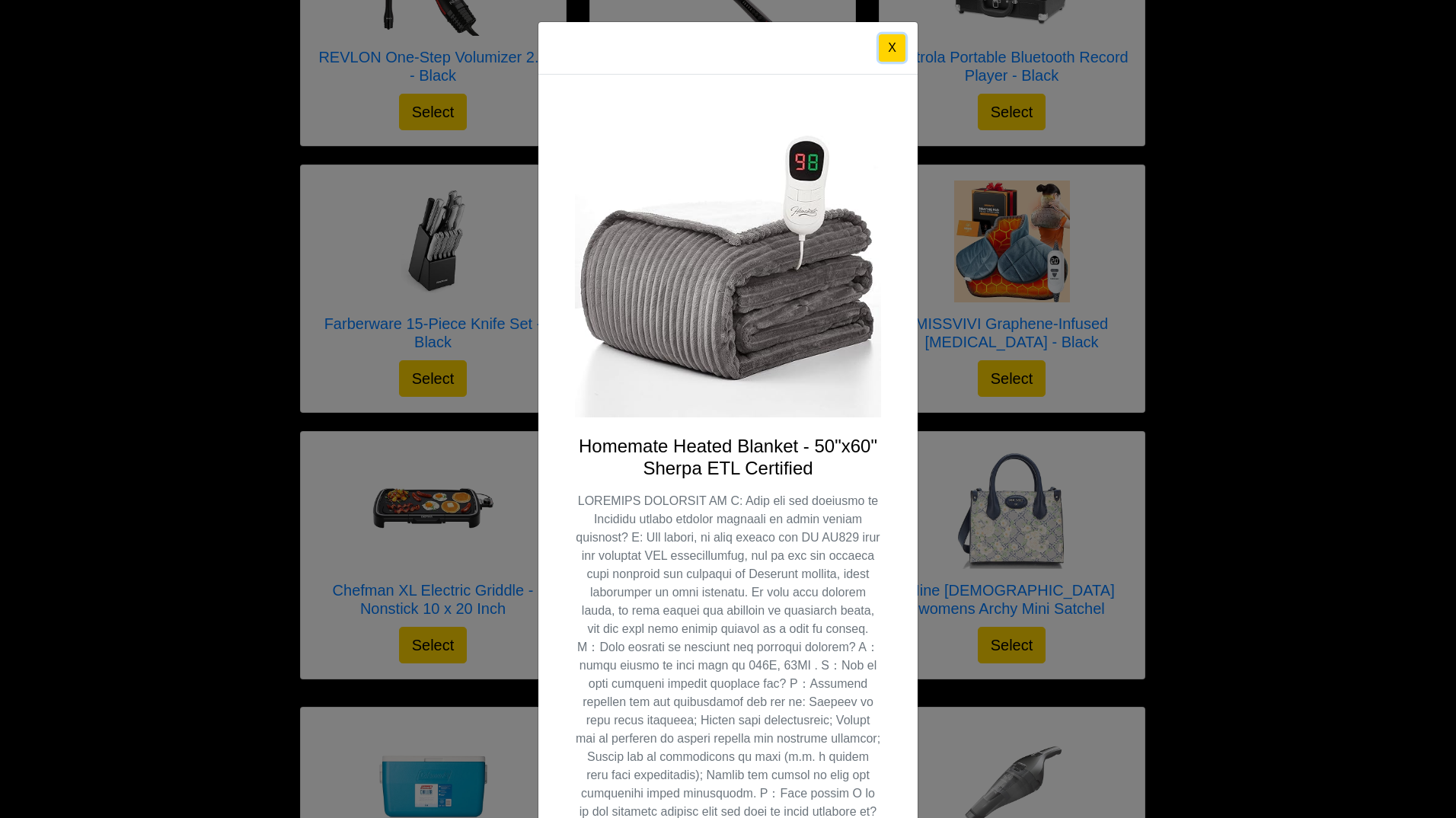
click at [882, 44] on button "X" at bounding box center [892, 48] width 27 height 28
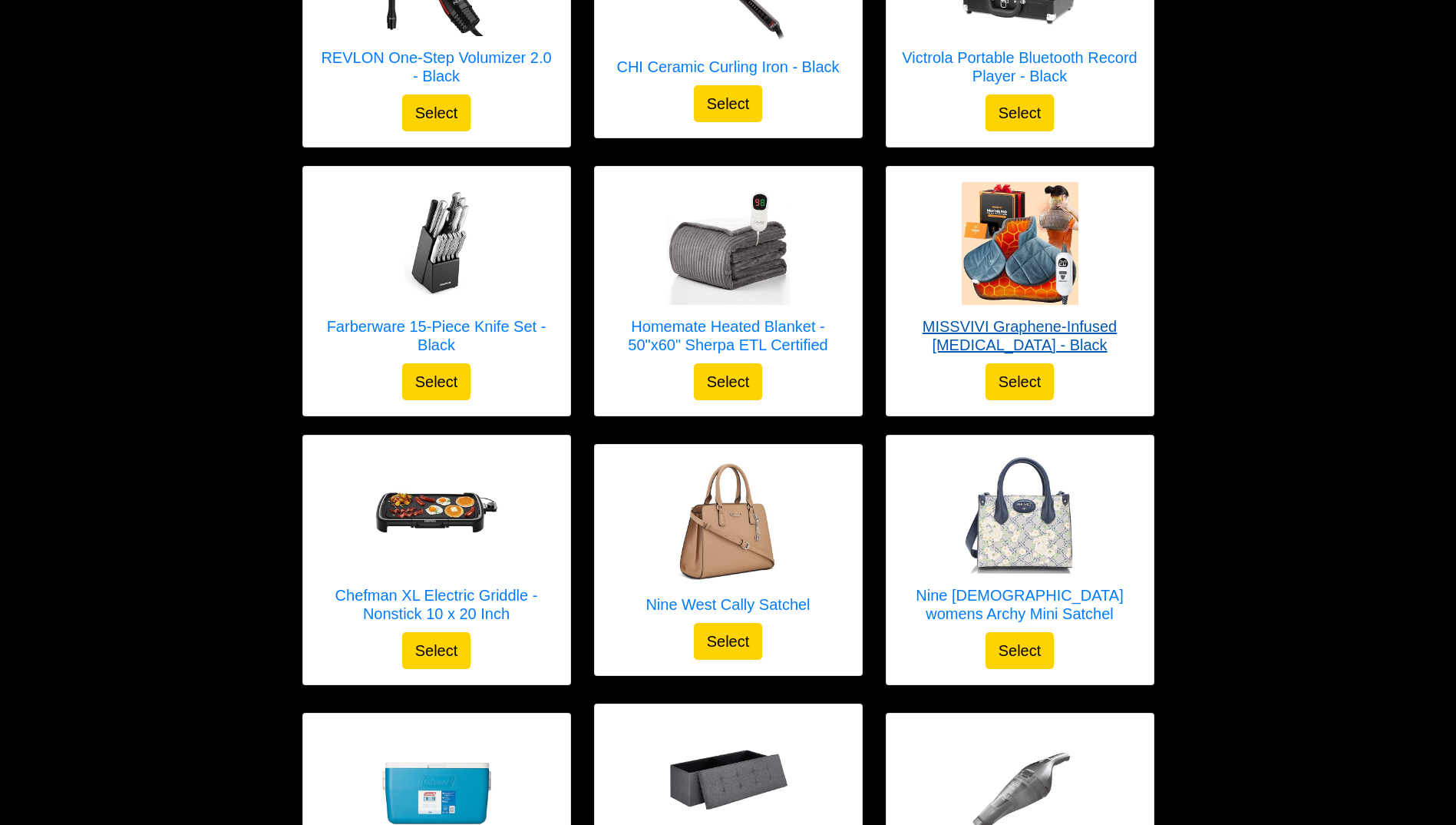
click at [1038, 246] on img at bounding box center [1020, 243] width 123 height 123
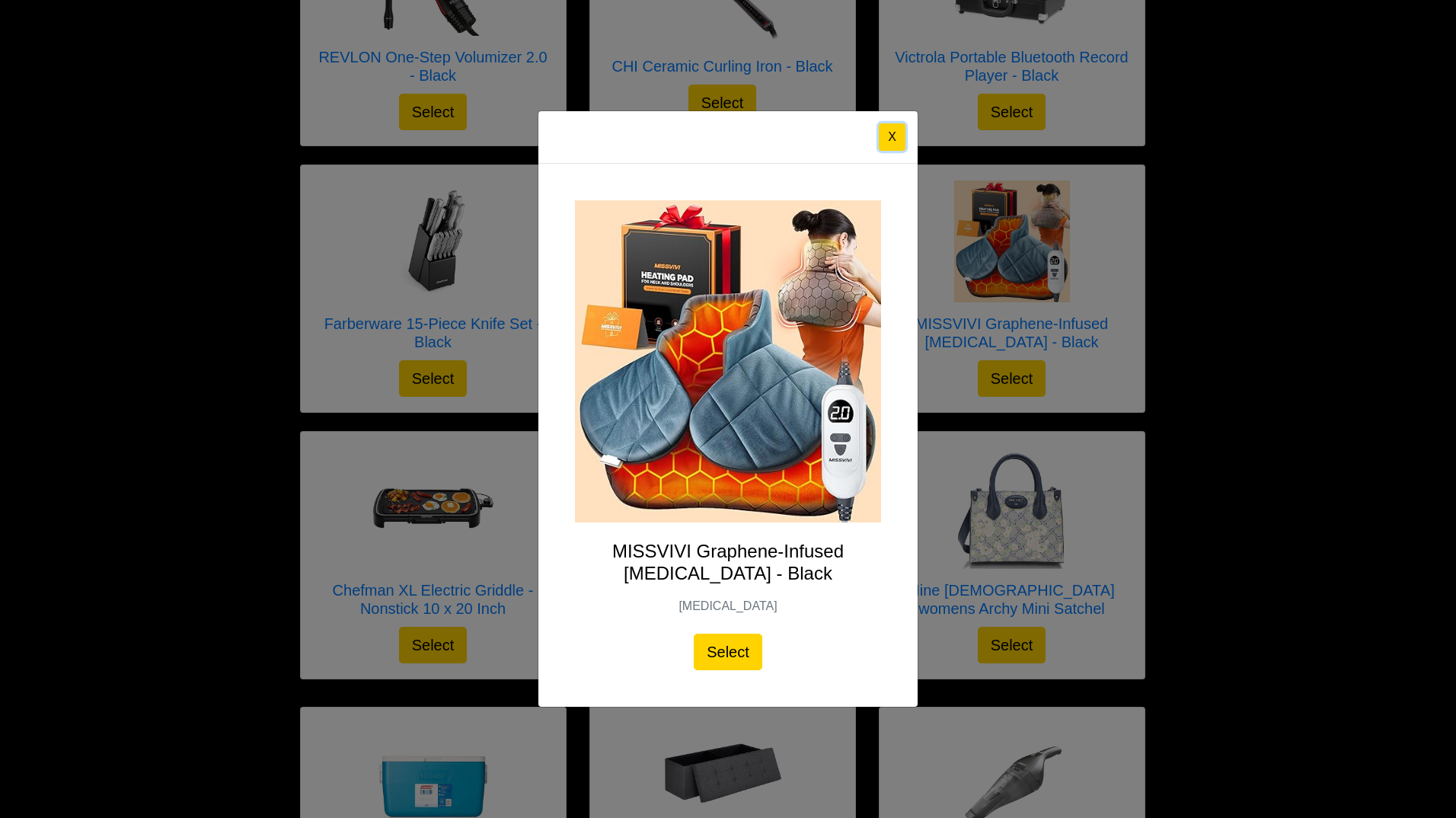
click at [887, 140] on button "X" at bounding box center [892, 137] width 27 height 28
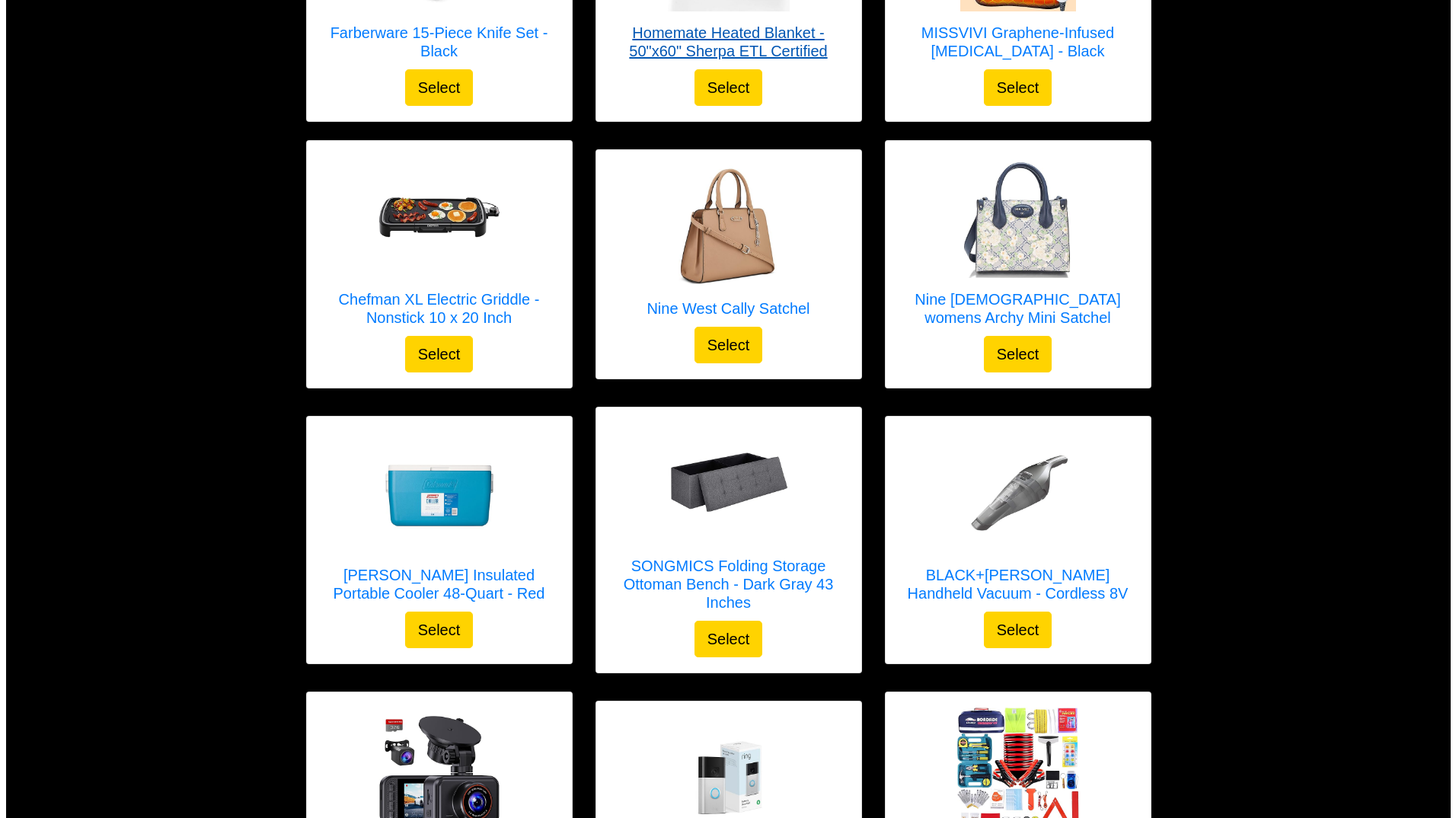
scroll to position [2031, 0]
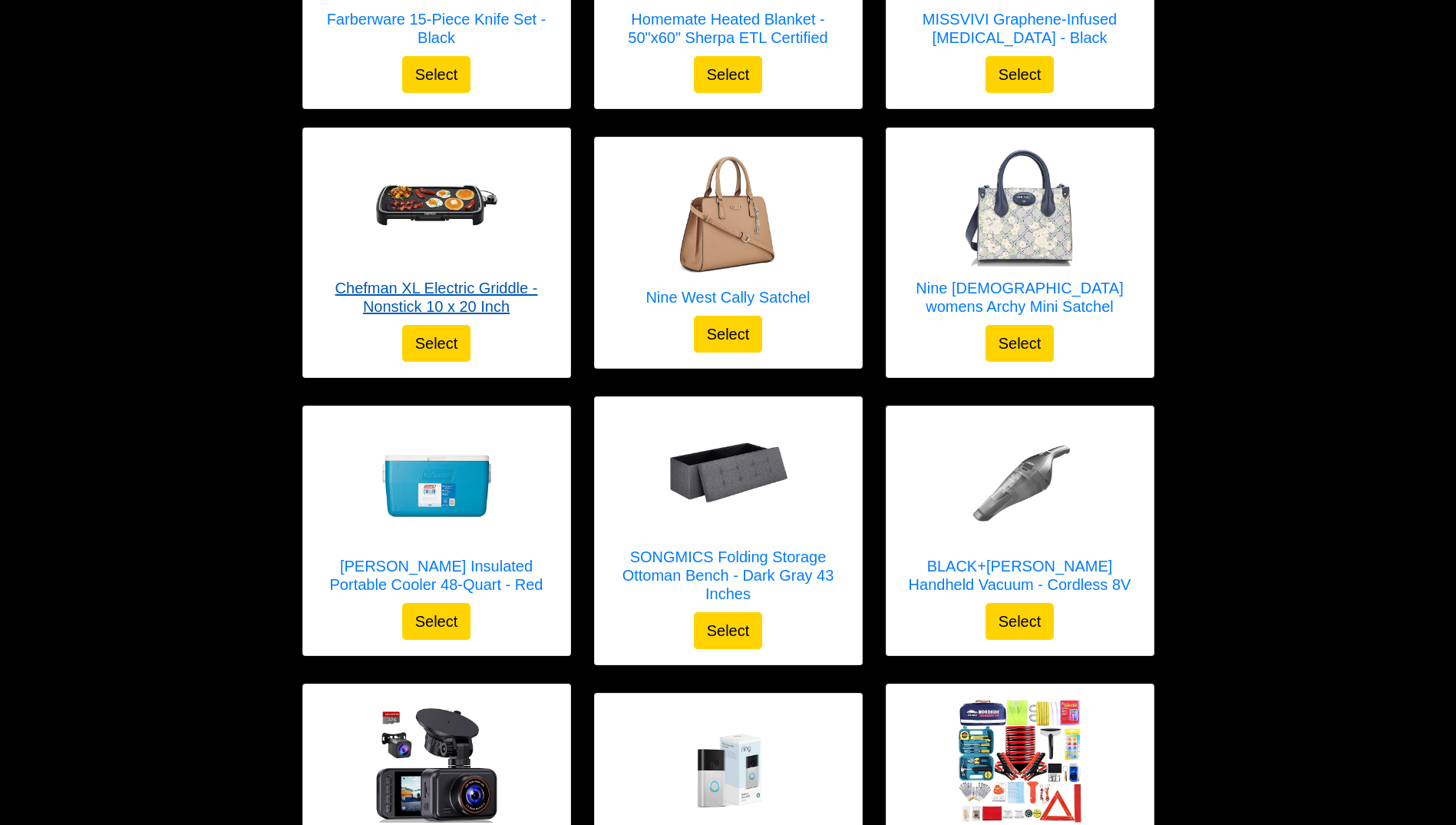
click at [444, 185] on img at bounding box center [436, 204] width 123 height 123
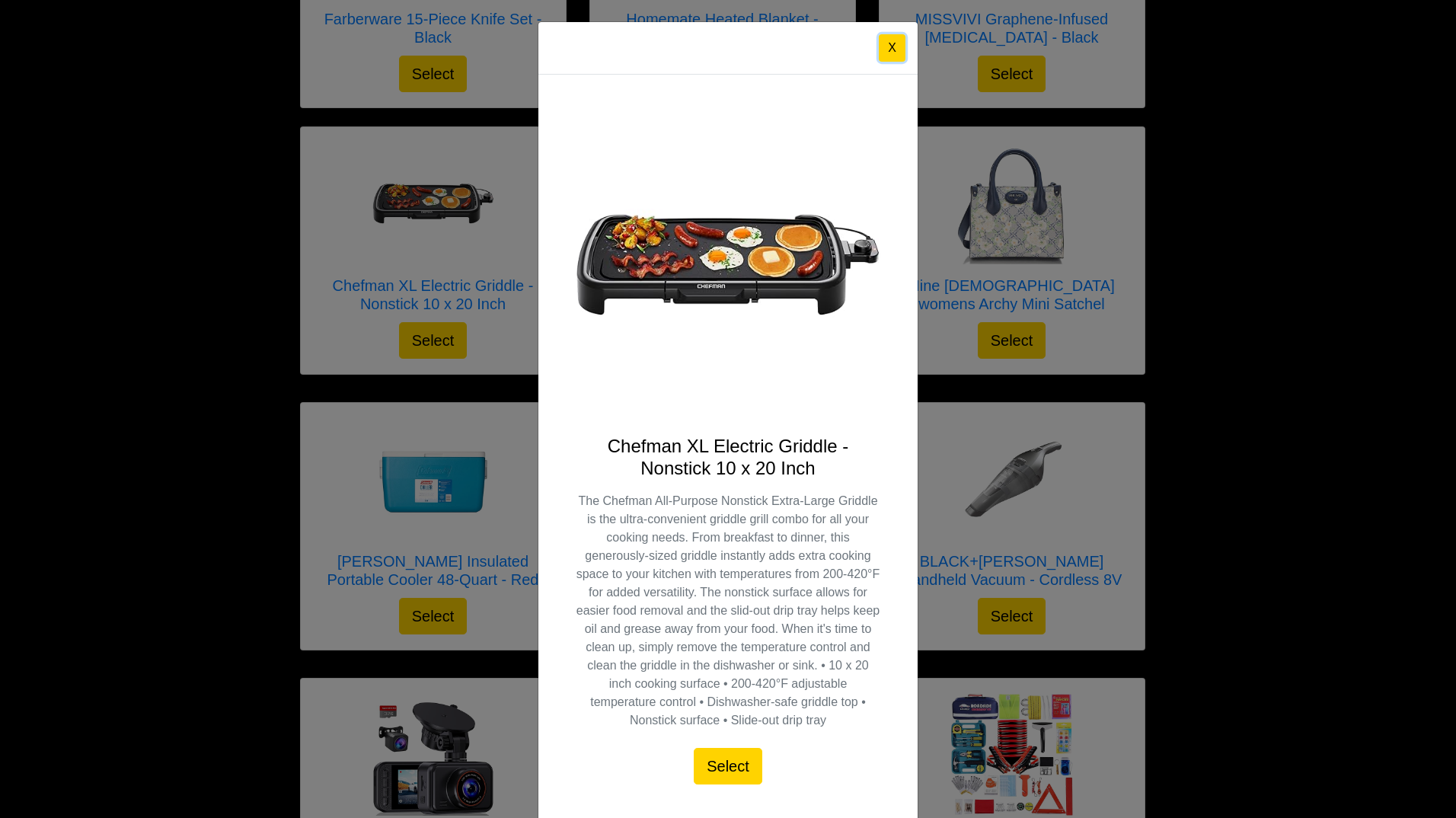
click at [888, 47] on button "X" at bounding box center [892, 48] width 27 height 28
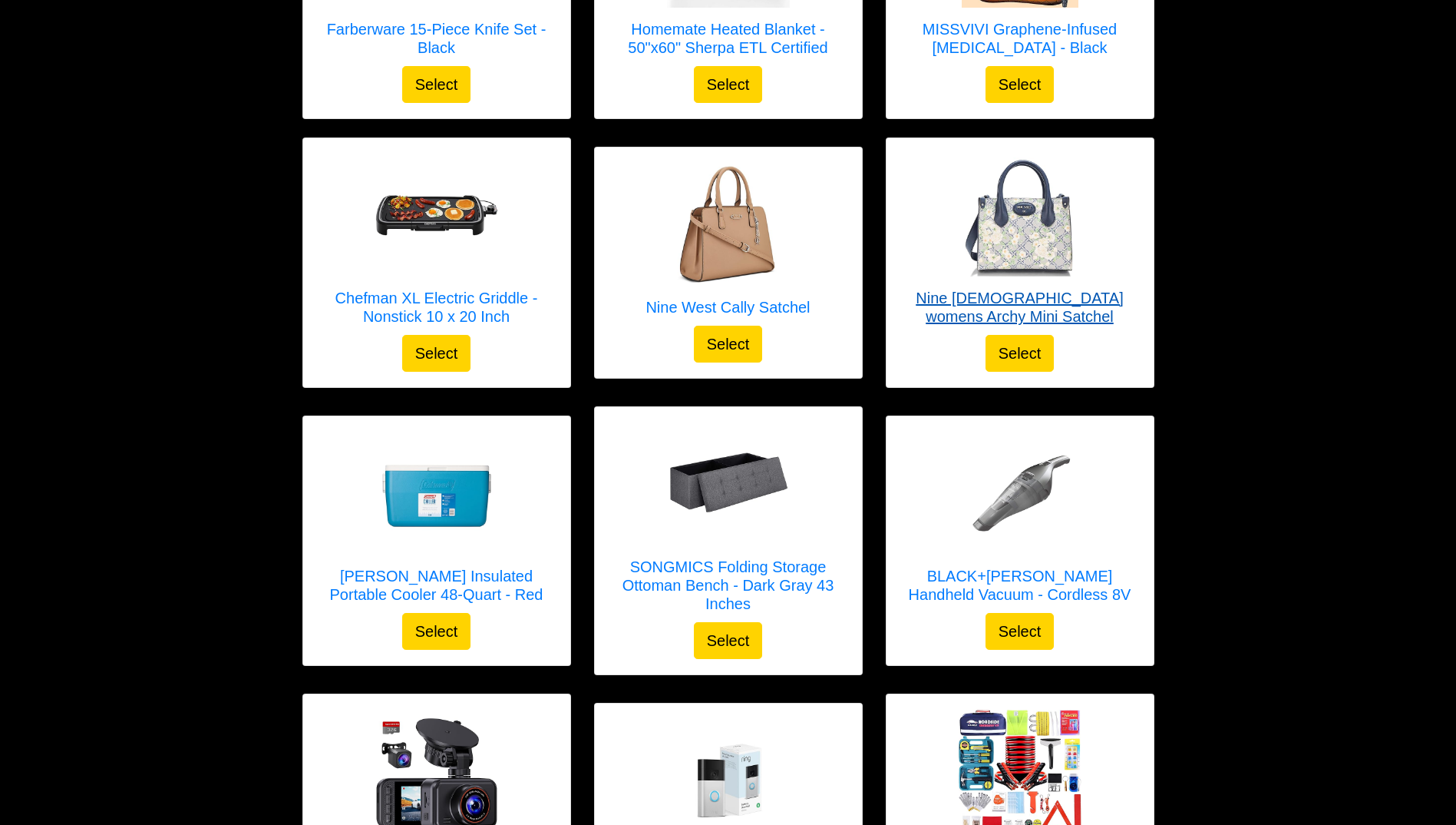
scroll to position [1742, 0]
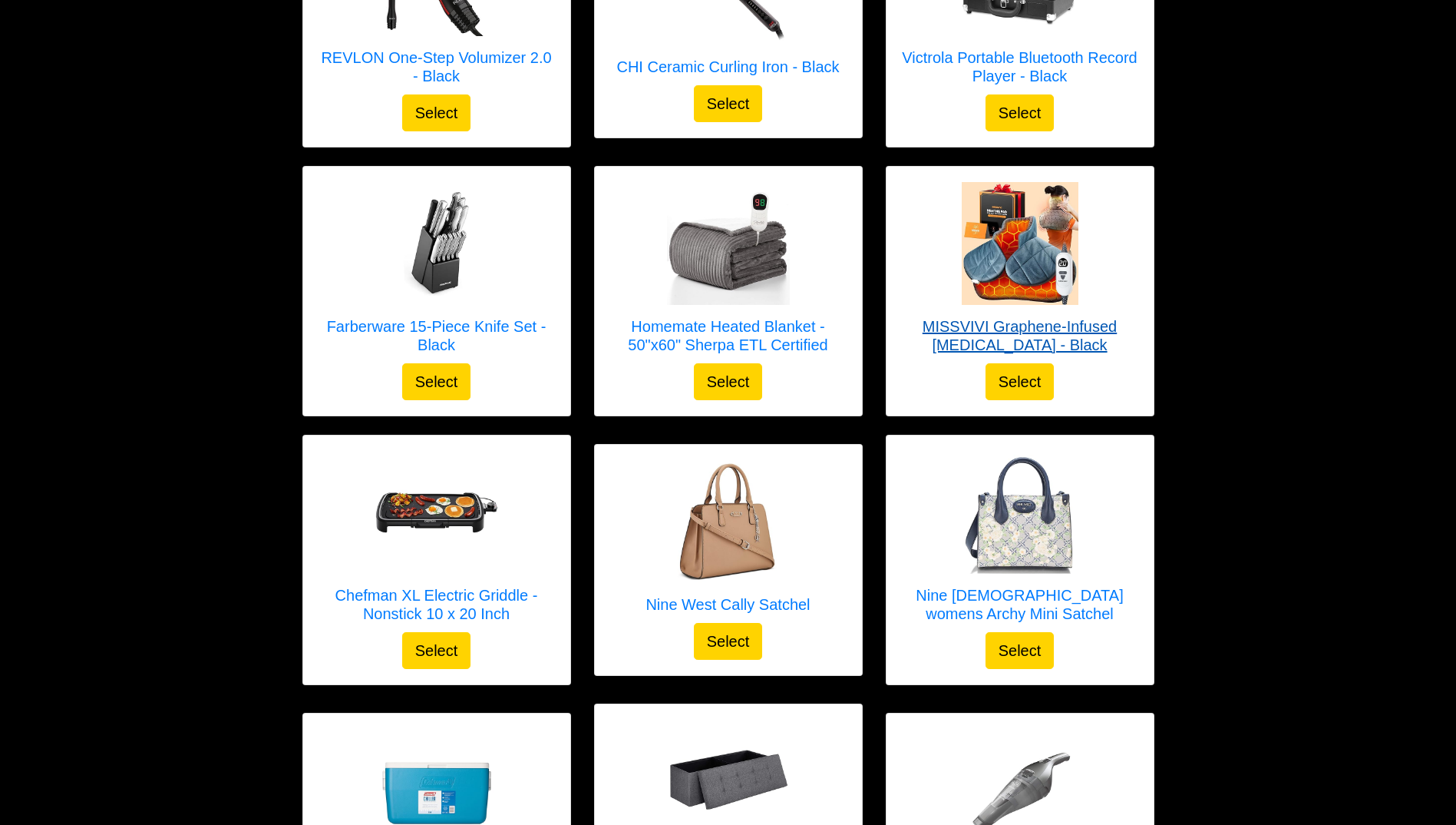
click at [1037, 255] on img at bounding box center [1020, 243] width 123 height 123
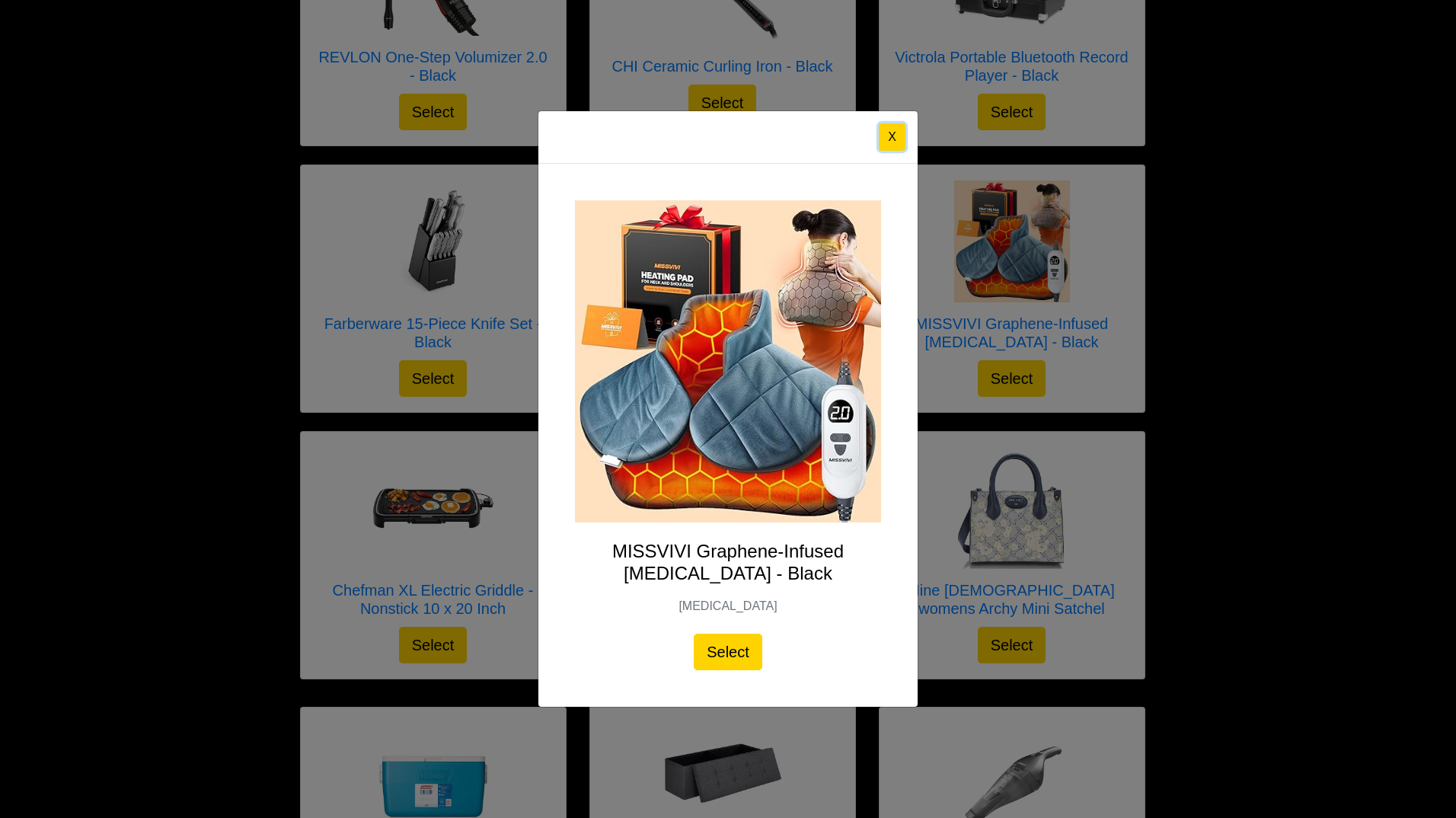
click at [892, 136] on button "X" at bounding box center [892, 137] width 27 height 28
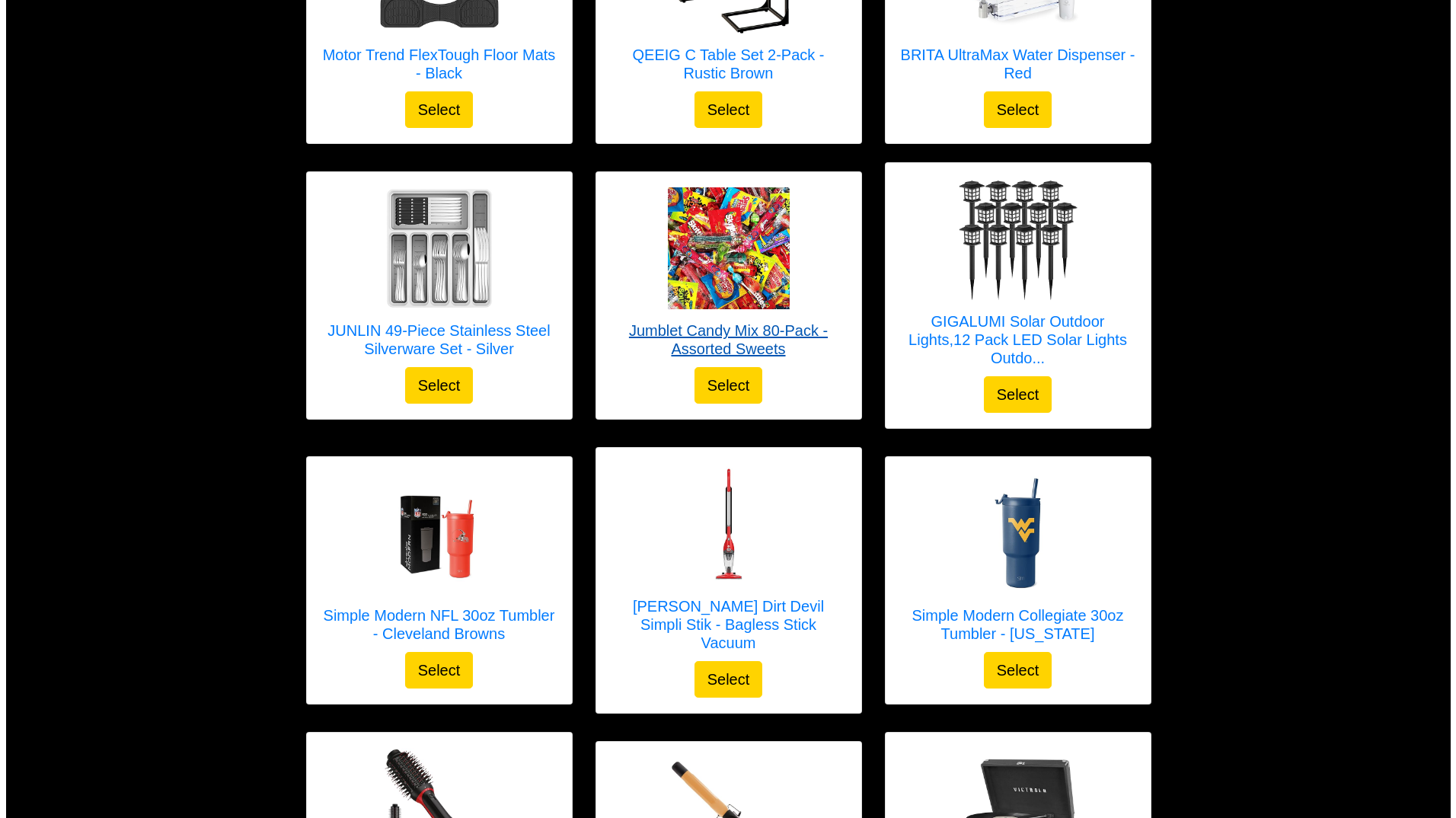
scroll to position [889, 0]
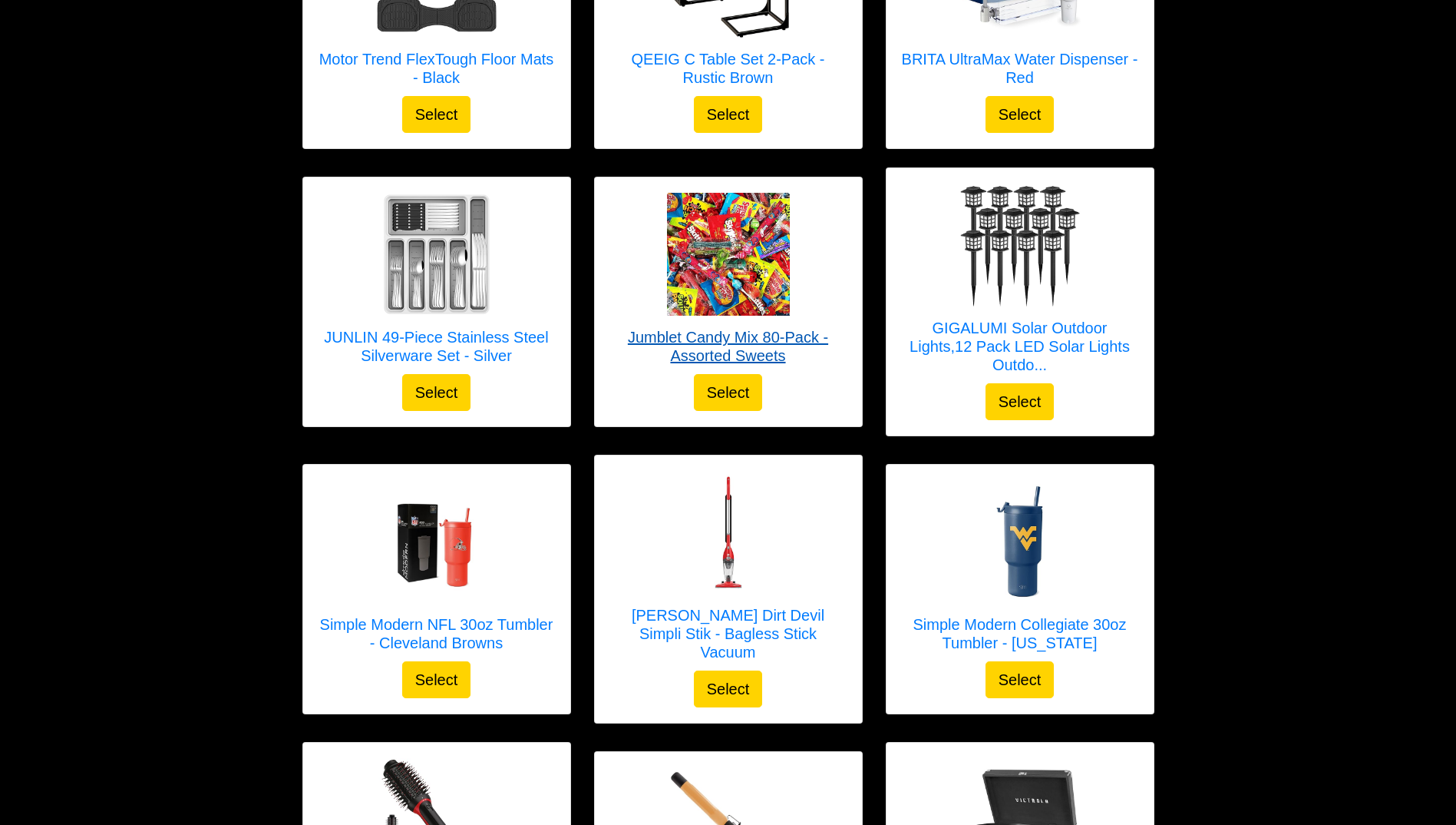
click at [737, 282] on img at bounding box center [728, 254] width 123 height 123
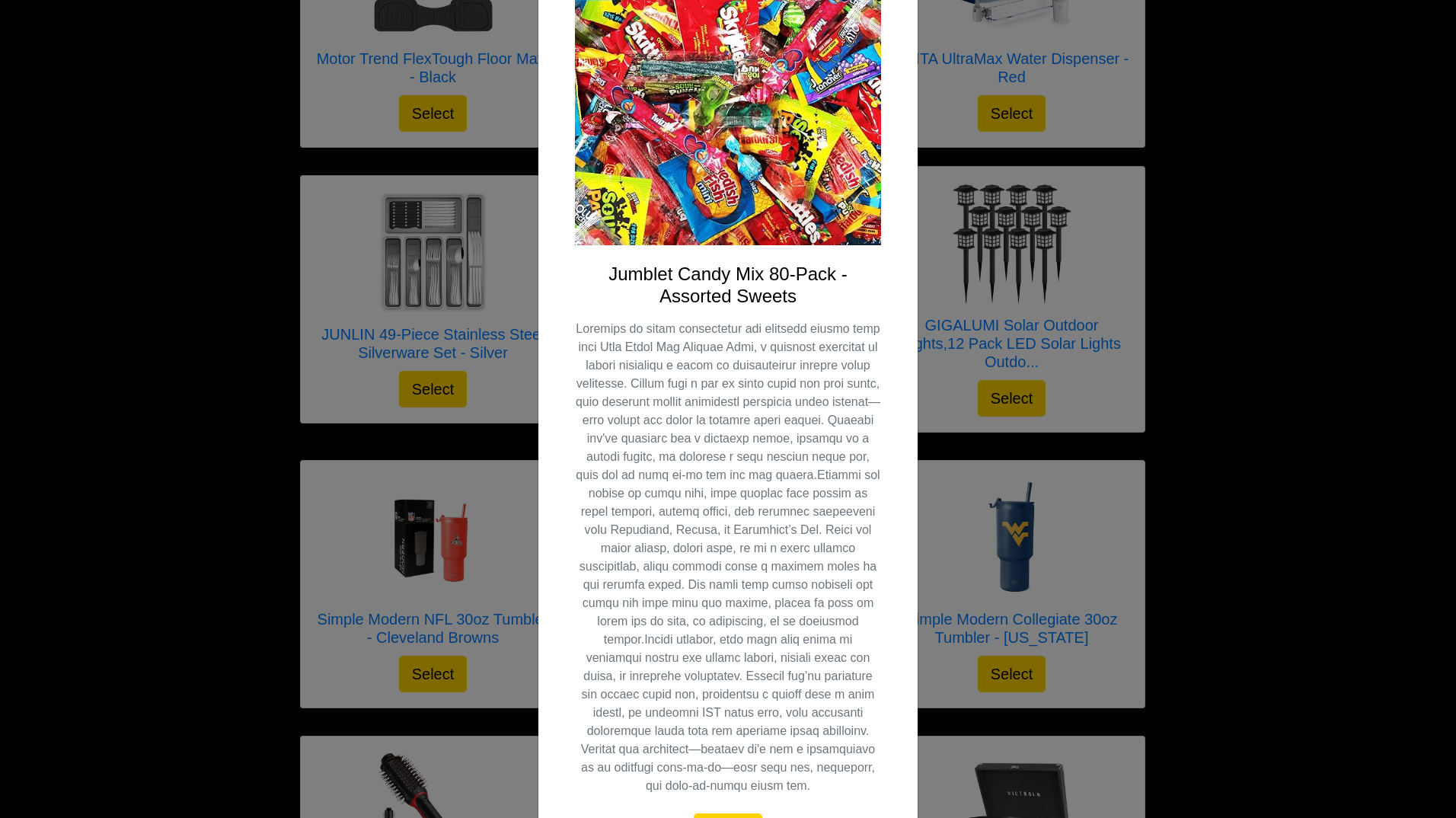
scroll to position [245, 0]
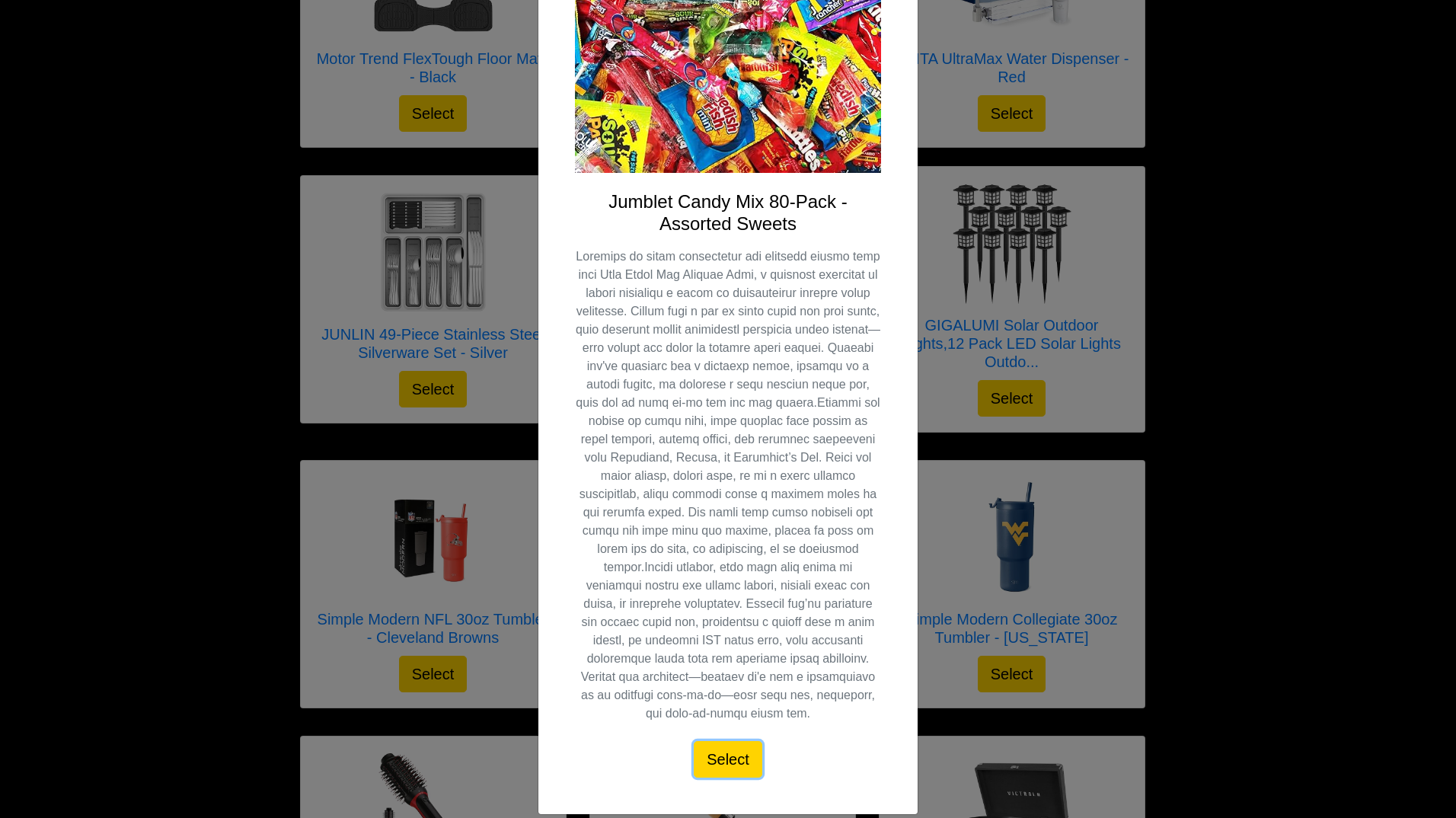
click at [720, 338] on button "Select" at bounding box center [728, 759] width 69 height 37
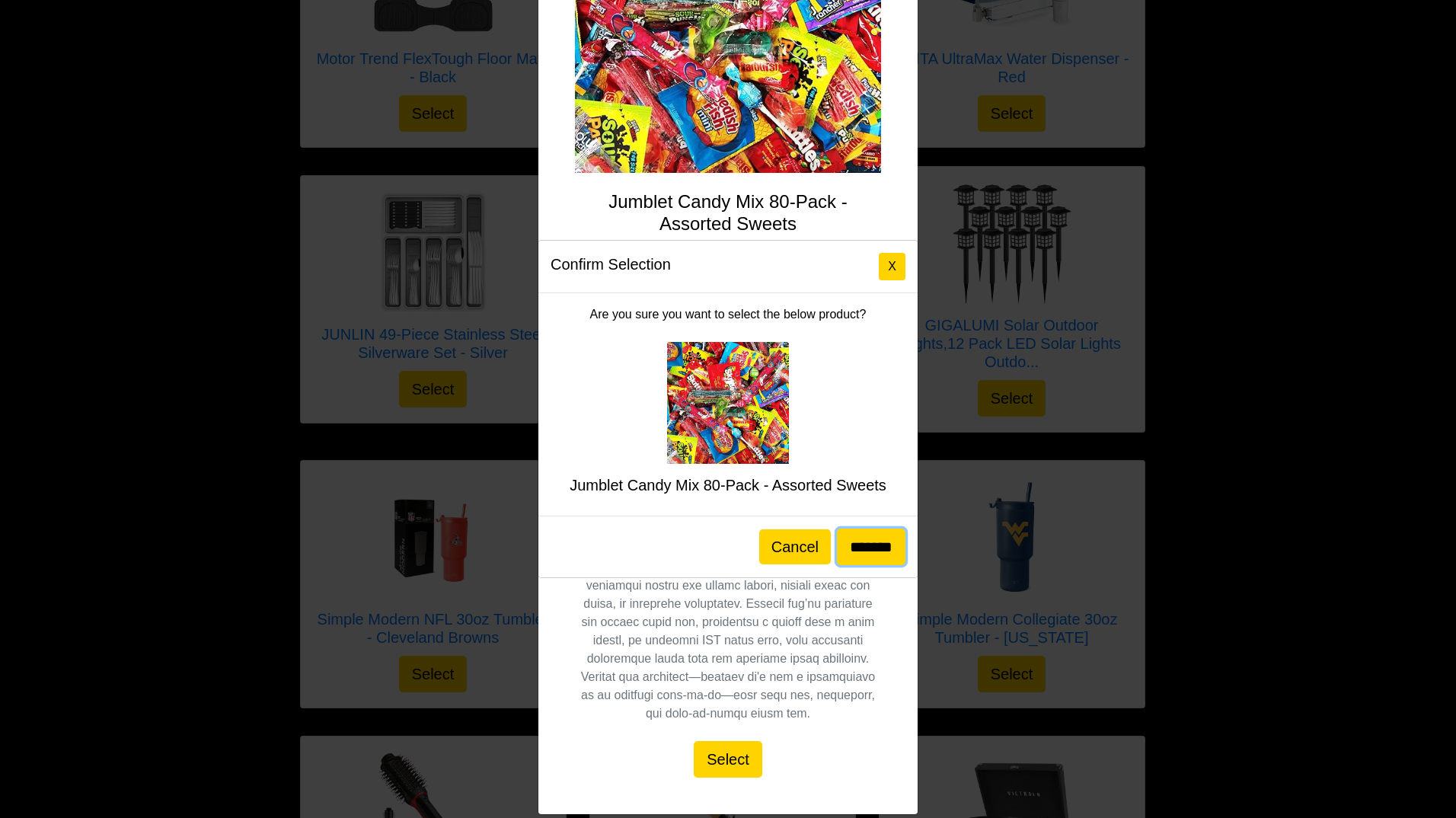
click at [863, 338] on input "*******" at bounding box center [871, 547] width 69 height 37
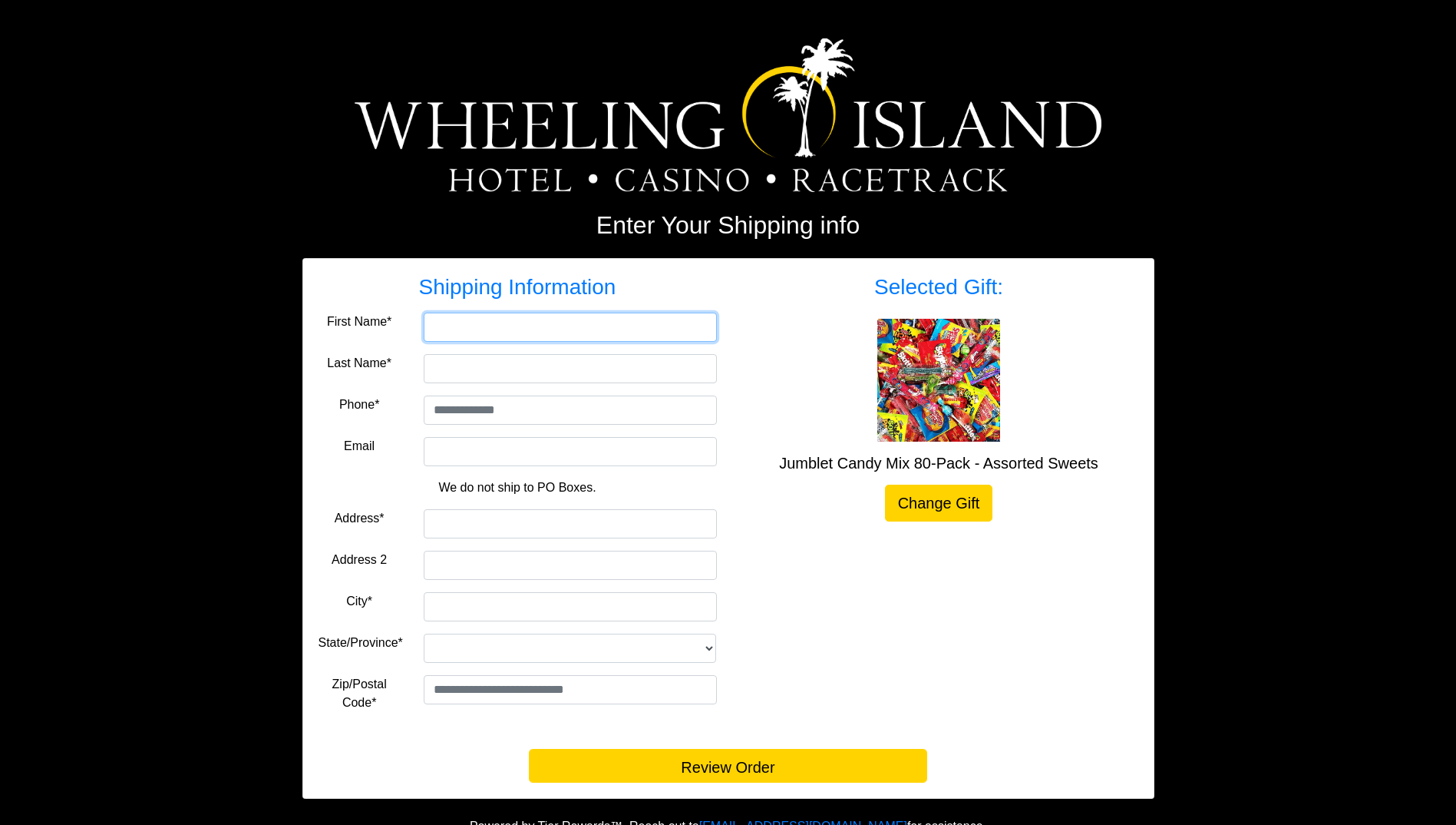
click at [569, 335] on input "First Name*" at bounding box center [570, 327] width 293 height 29
type input "*"
type input "*****"
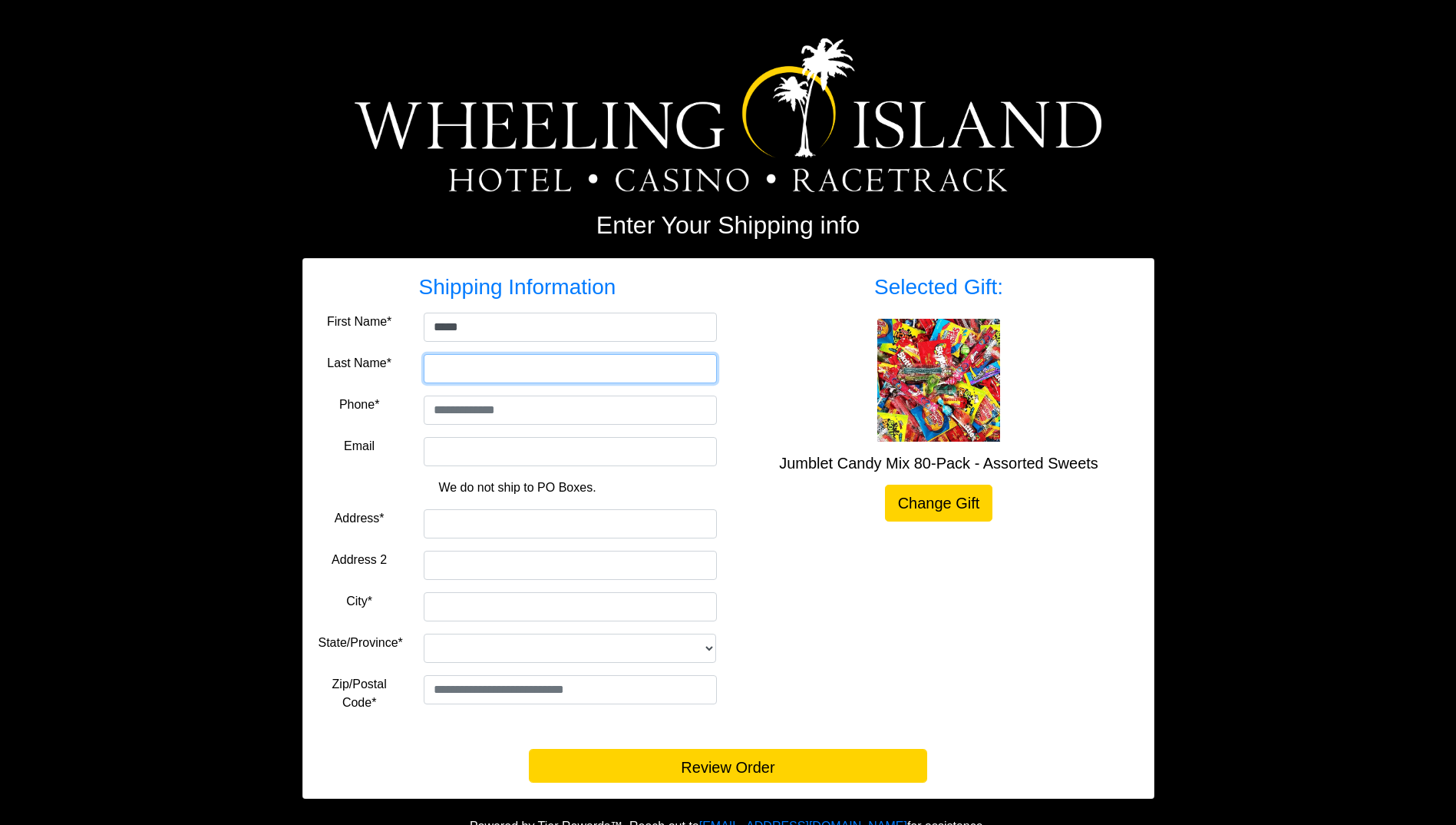
click at [539, 371] on input "Last Name*" at bounding box center [570, 369] width 293 height 29
type input "**********"
click at [506, 412] on input "tel" at bounding box center [570, 410] width 293 height 29
type input "**********"
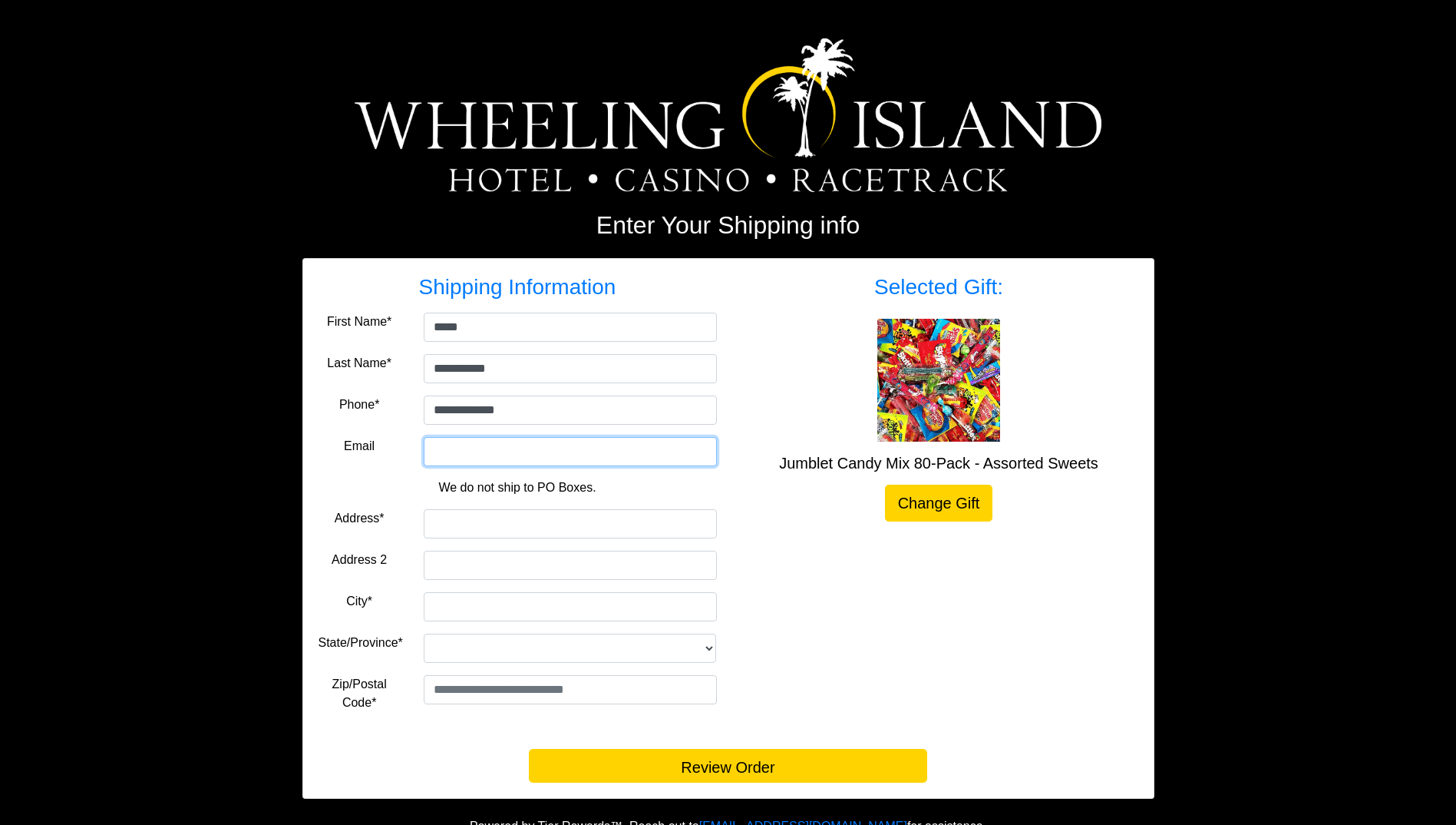
click at [556, 450] on input "Email" at bounding box center [570, 452] width 293 height 29
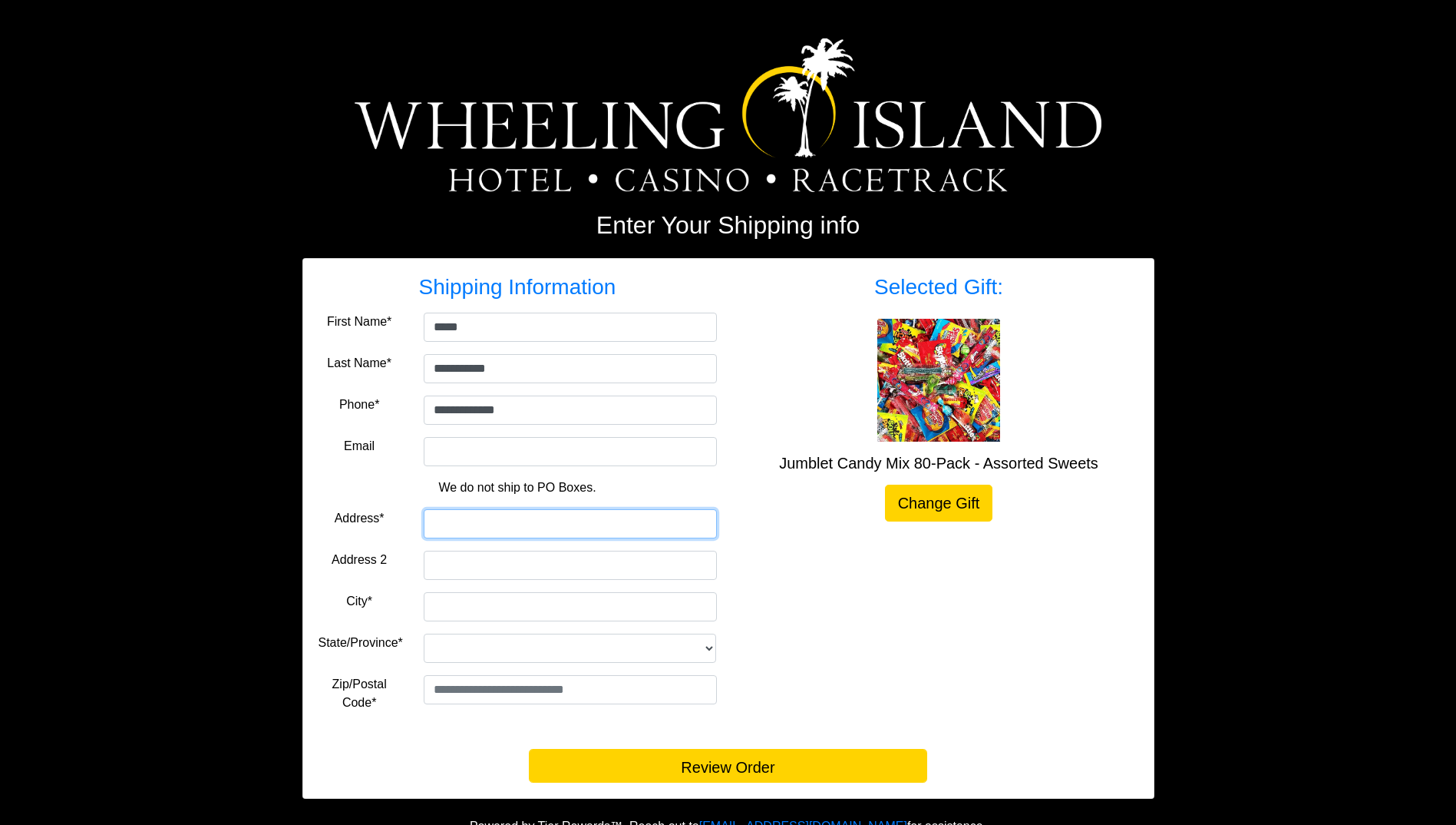
click at [431, 526] on input "Address*" at bounding box center [570, 524] width 293 height 29
type input "**********"
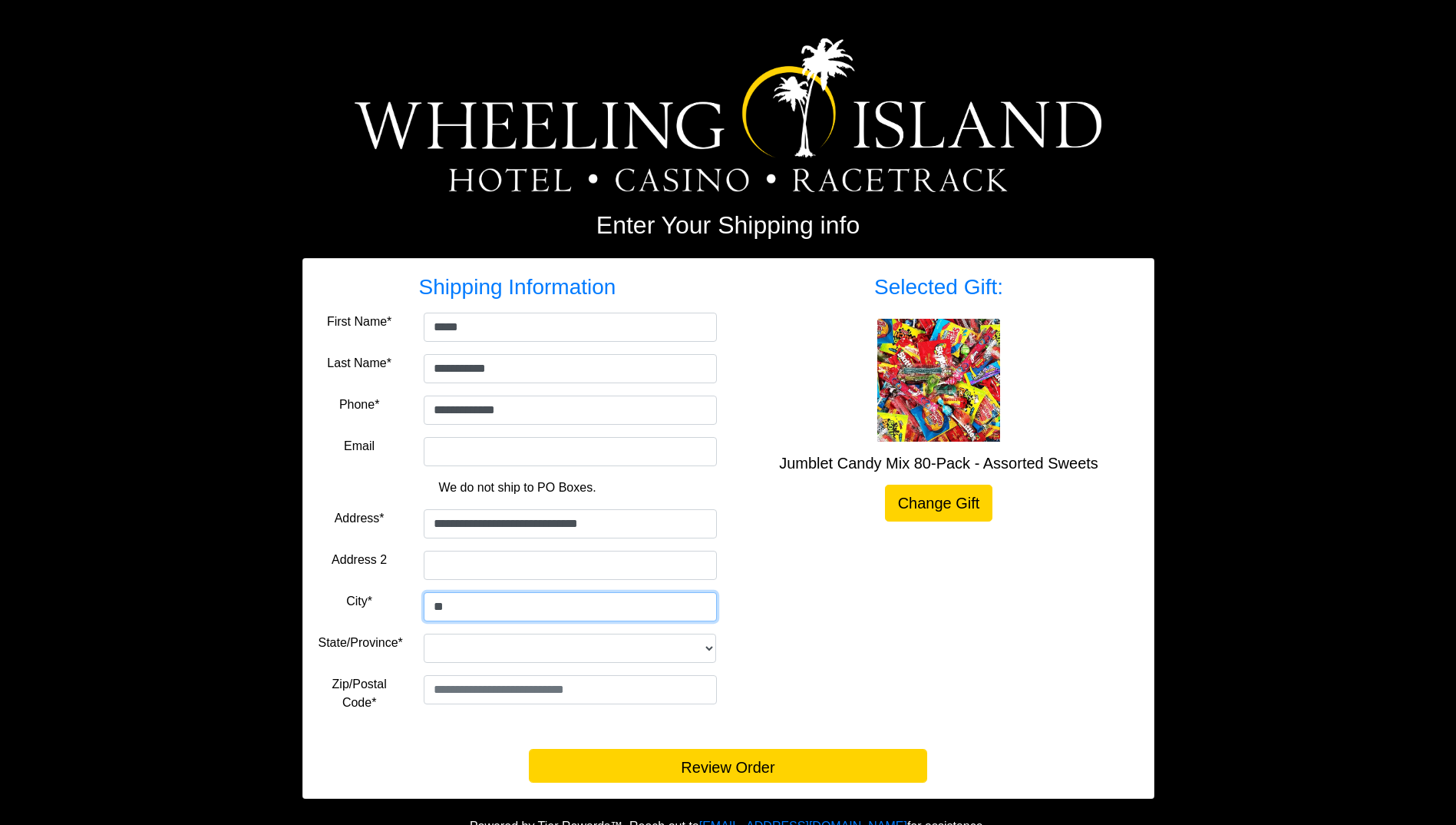
type input "*"
type input "**********"
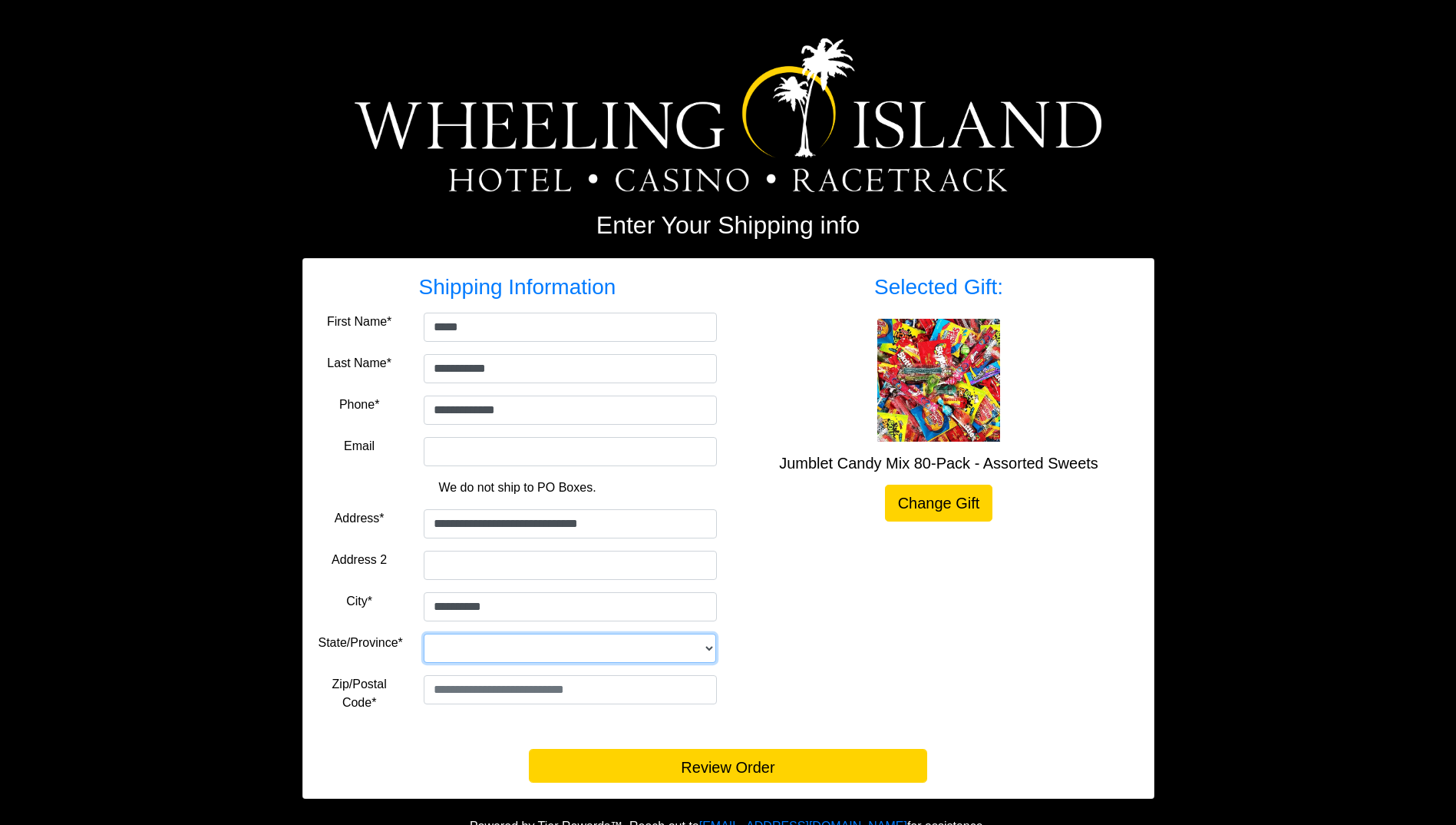
select select "**"
type input "*****"
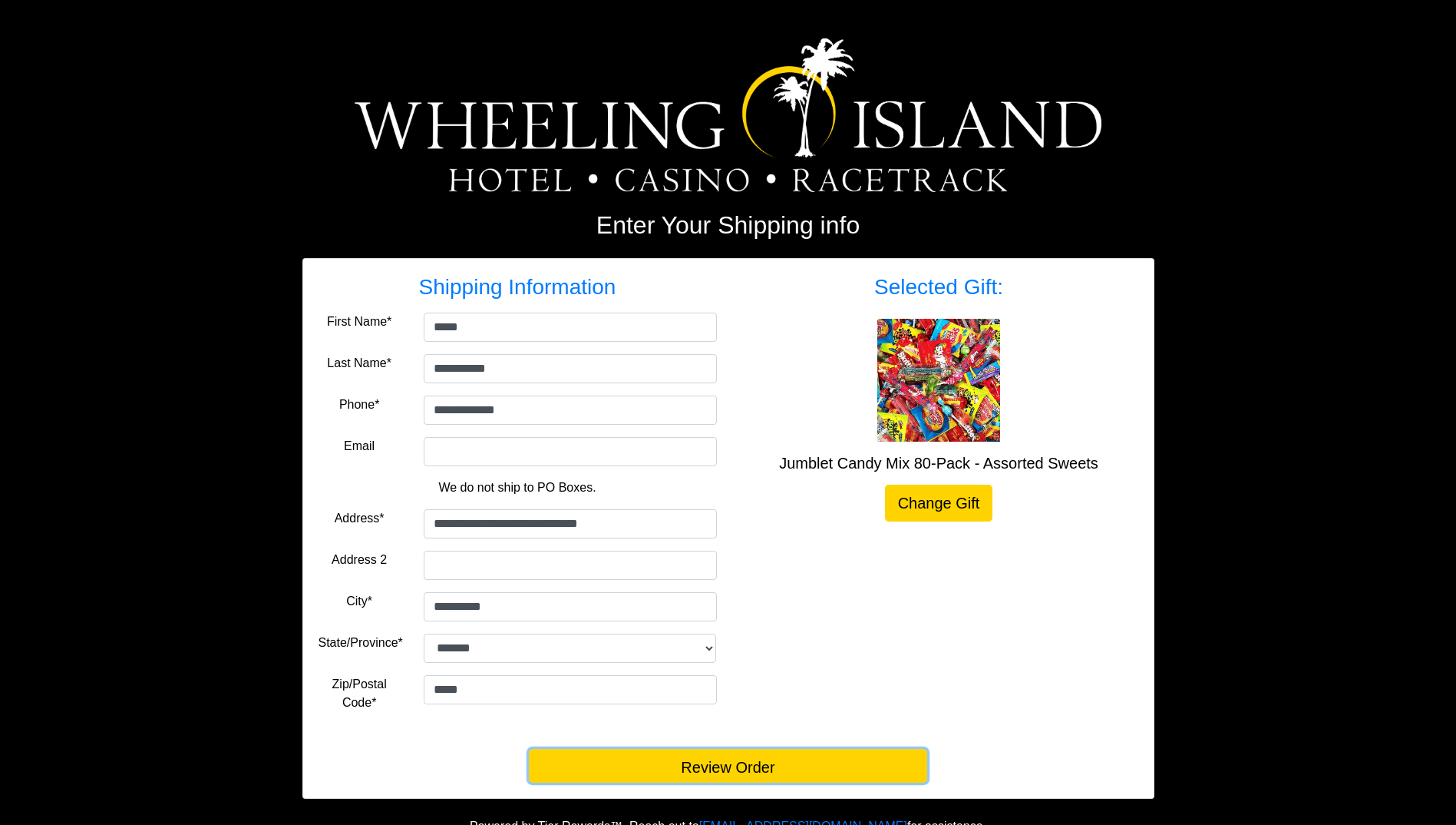
click at [741, 772] on button "Review Order" at bounding box center [728, 766] width 398 height 34
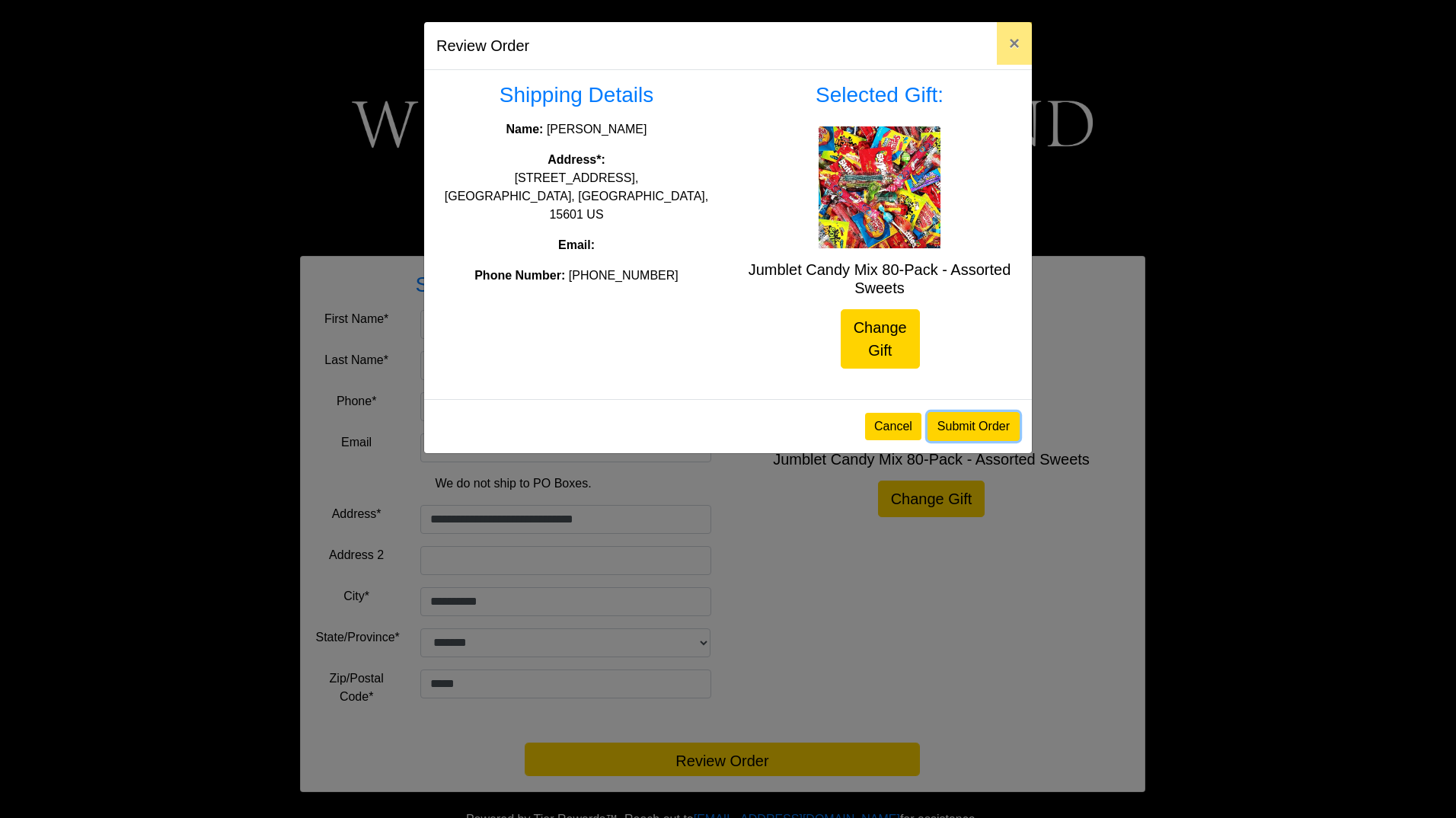
click at [967, 426] on button "Submit Order" at bounding box center [973, 427] width 93 height 29
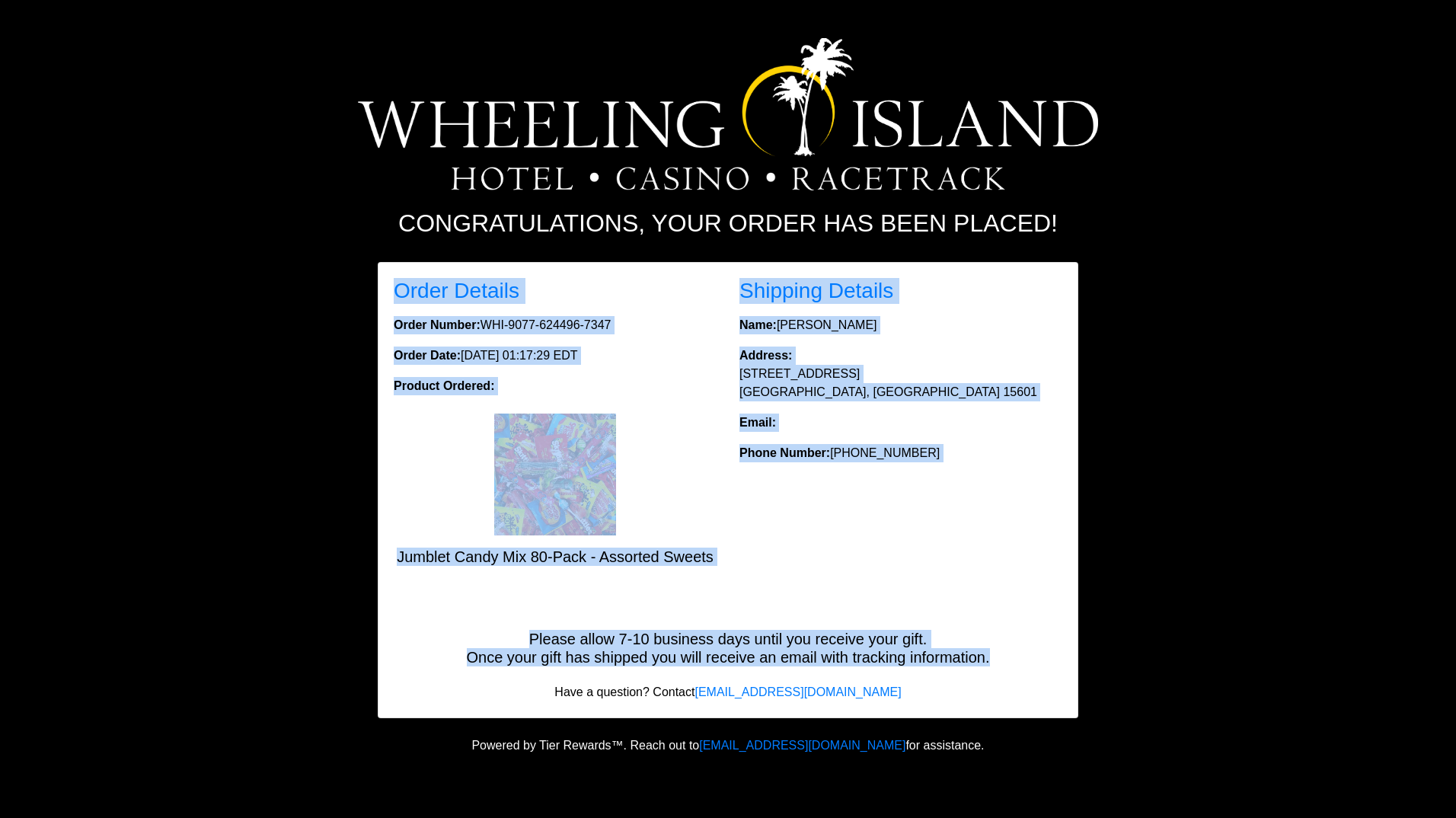
drag, startPoint x: 996, startPoint y: 661, endPoint x: 375, endPoint y: 276, distance: 730.7
click at [375, 276] on div "Order Details Order Number: WHI-9077-624496-7347 Order Date: October 04, 2025 0…" at bounding box center [728, 490] width 723 height 456
drag, startPoint x: 375, startPoint y: 276, endPoint x: 444, endPoint y: 326, distance: 85.2
copy div "Order Details Order Number: WHI-9077-624496-7347 Order Date: October 04, 2025 0…"
click at [969, 550] on div "Shipping Details Name: Sandy Christofano Address: 1043 Towne Square Drive Apt 1…" at bounding box center [901, 427] width 346 height 300
